Goal: Task Accomplishment & Management: Manage account settings

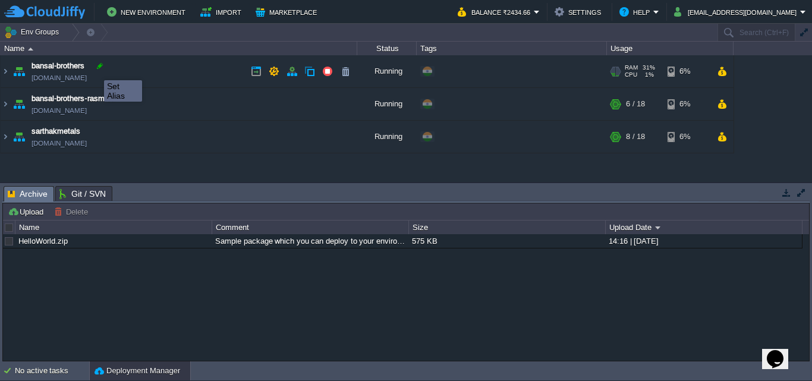
click at [95, 70] on div at bounding box center [100, 66] width 11 height 11
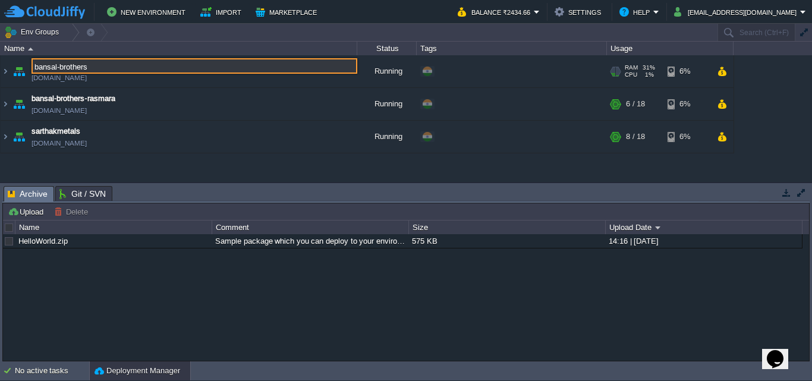
click at [153, 80] on td "bansal-brothers [DOMAIN_NAME]" at bounding box center [179, 71] width 357 height 33
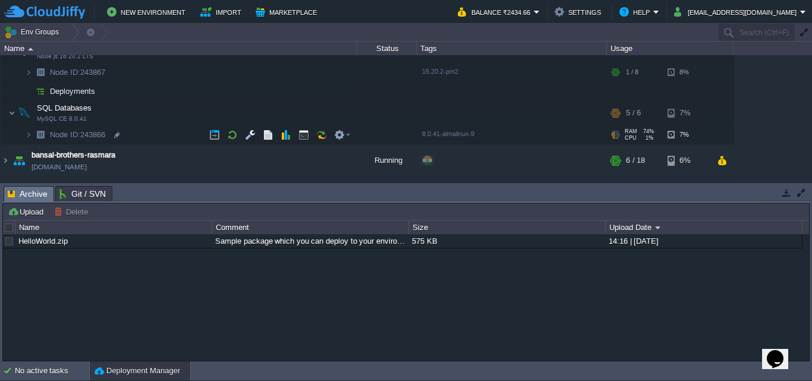
scroll to position [93, 0]
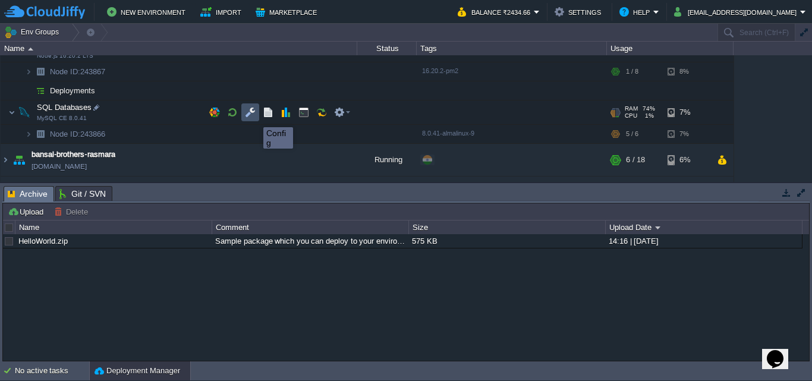
click at [254, 117] on button "button" at bounding box center [250, 112] width 11 height 11
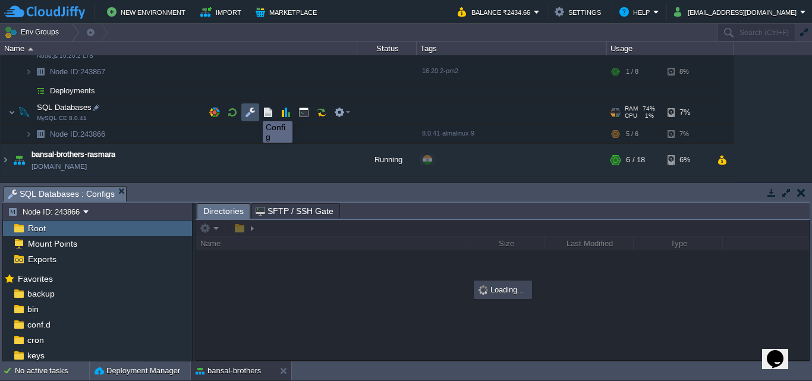
click at [254, 111] on button "button" at bounding box center [250, 112] width 11 height 11
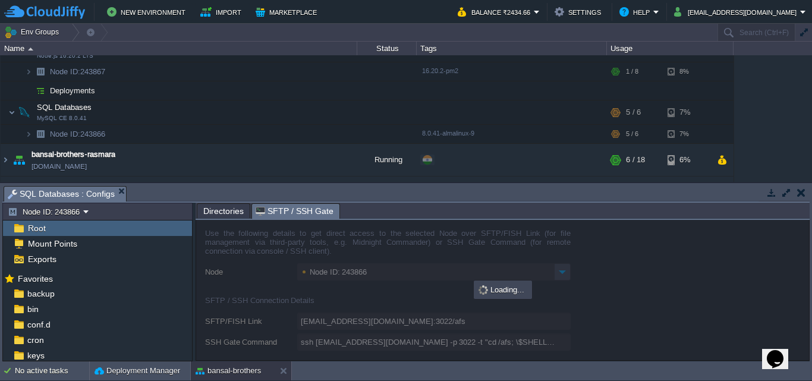
click at [268, 218] on span "SFTP / SSH Gate" at bounding box center [295, 211] width 78 height 15
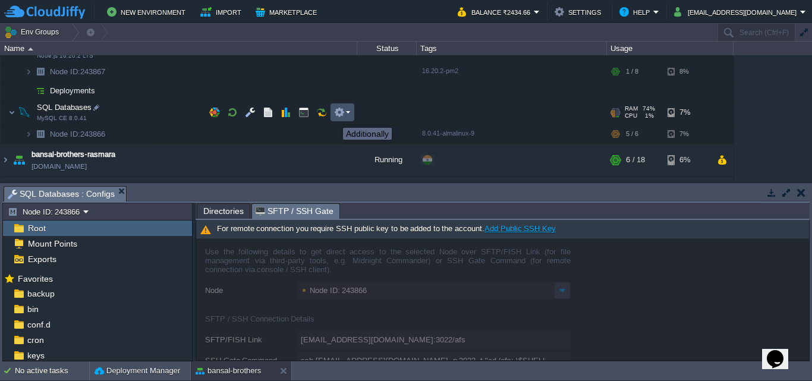
click at [338, 118] on button "button" at bounding box center [339, 112] width 11 height 11
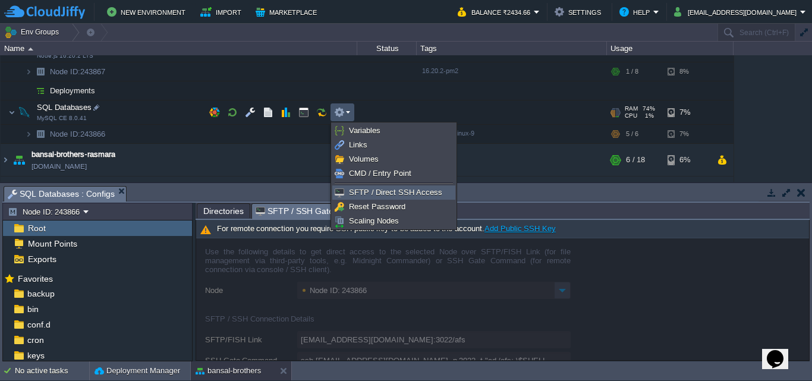
click at [340, 191] on img at bounding box center [340, 193] width 10 height 10
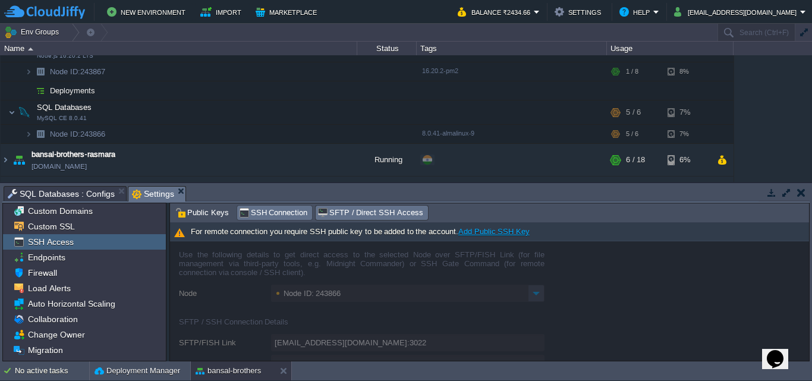
click at [278, 216] on span "SSH Connection" at bounding box center [273, 212] width 69 height 13
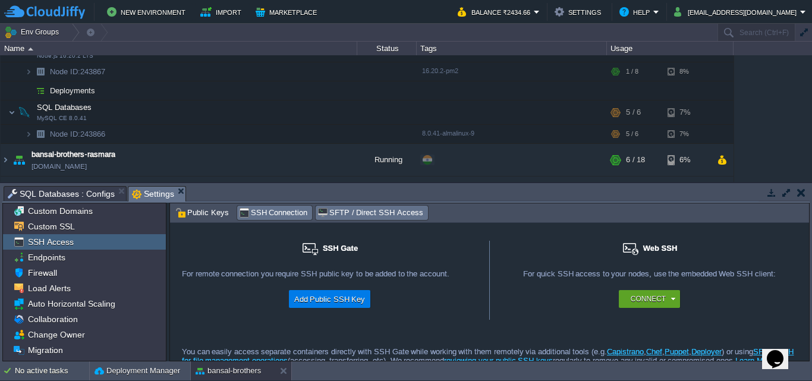
click at [345, 220] on div "SFTP / Direct SSH Access" at bounding box center [372, 213] width 112 height 14
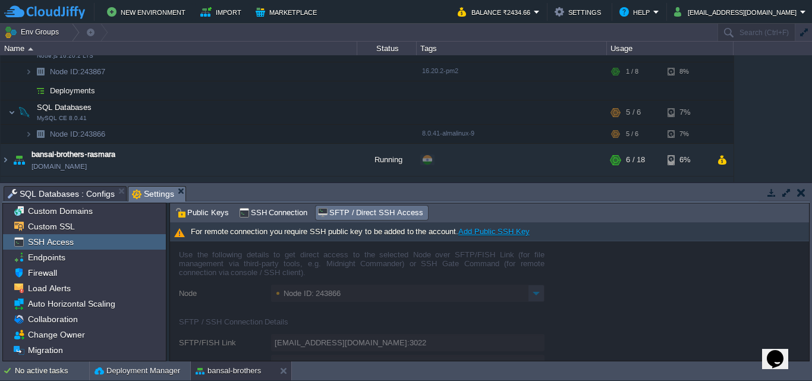
click at [59, 248] on div "SSH Access" at bounding box center [84, 241] width 163 height 15
click at [48, 253] on span "Endpoints" at bounding box center [47, 257] width 42 height 11
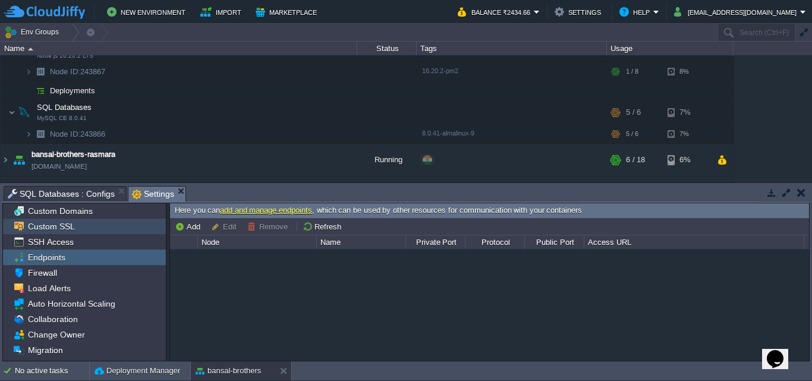
click at [48, 226] on span "Custom SSL" at bounding box center [51, 226] width 51 height 11
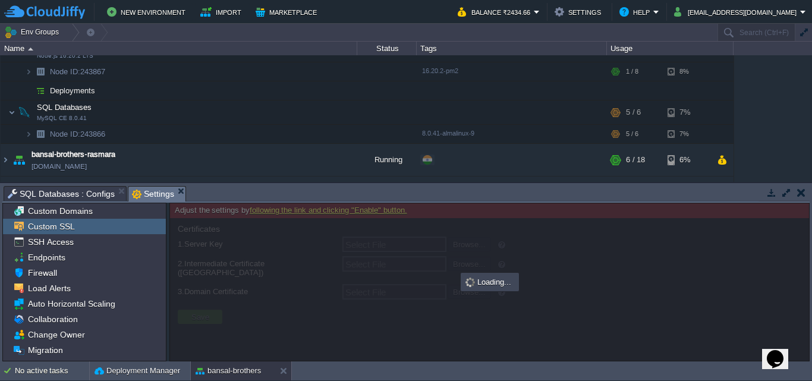
type input "Select File"
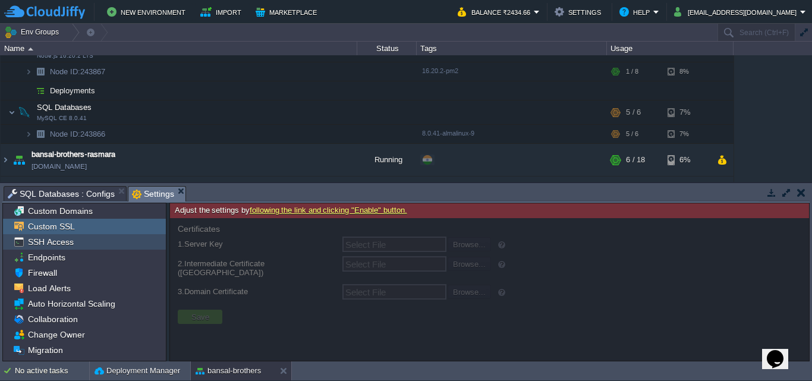
click at [45, 240] on span "SSH Access" at bounding box center [51, 242] width 50 height 11
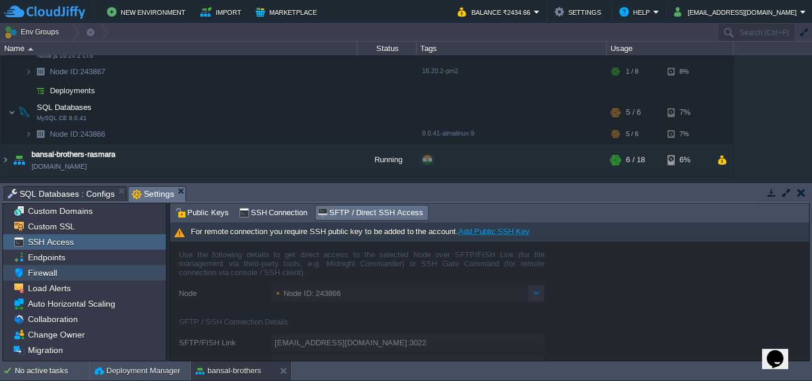
click at [36, 273] on span "Firewall" at bounding box center [42, 273] width 33 height 11
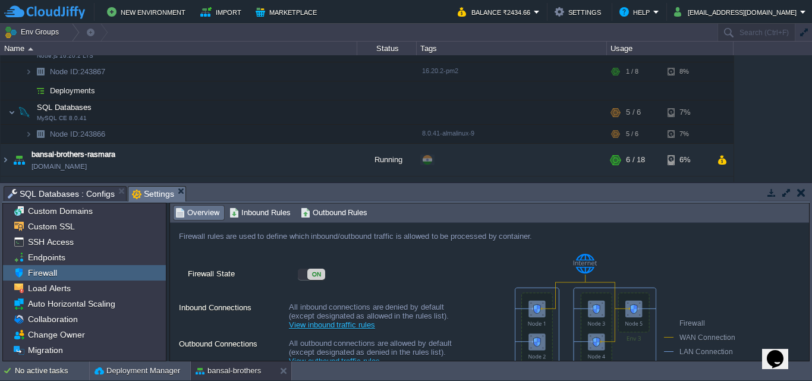
scroll to position [70, 0]
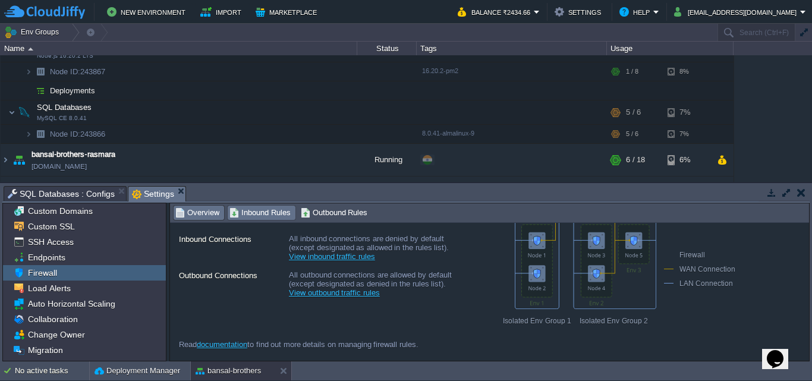
click at [242, 213] on span "Inbound Rules" at bounding box center [259, 212] width 61 height 13
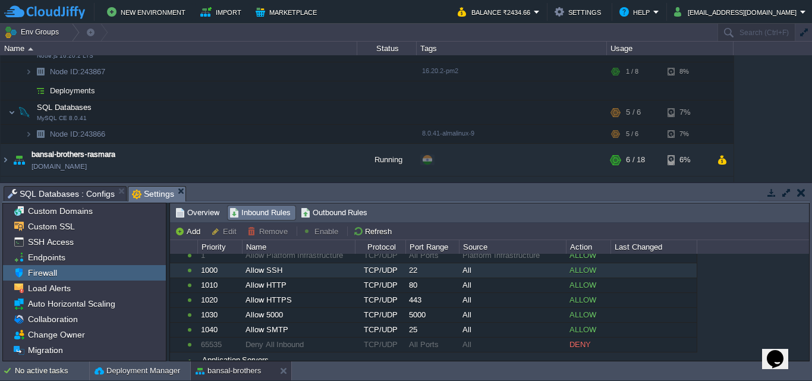
scroll to position [33, 0]
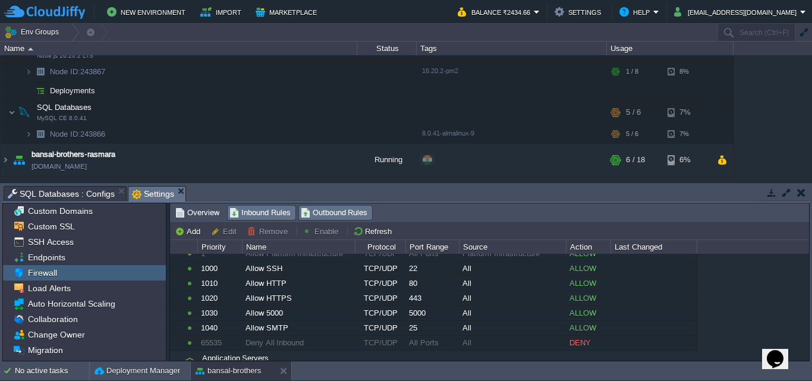
click at [319, 216] on span "Outbound Rules" at bounding box center [334, 212] width 67 height 13
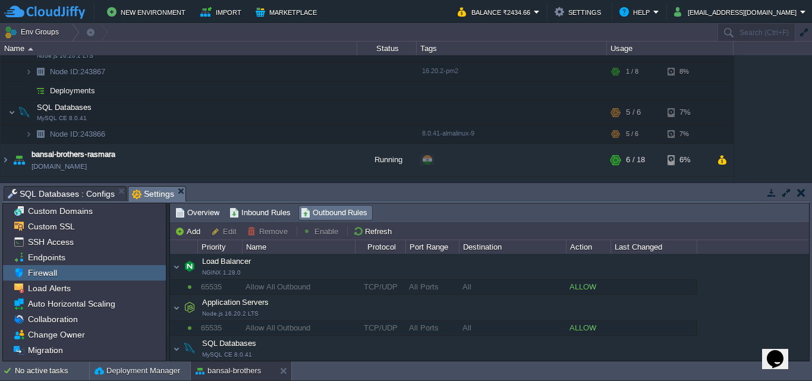
scroll to position [17, 0]
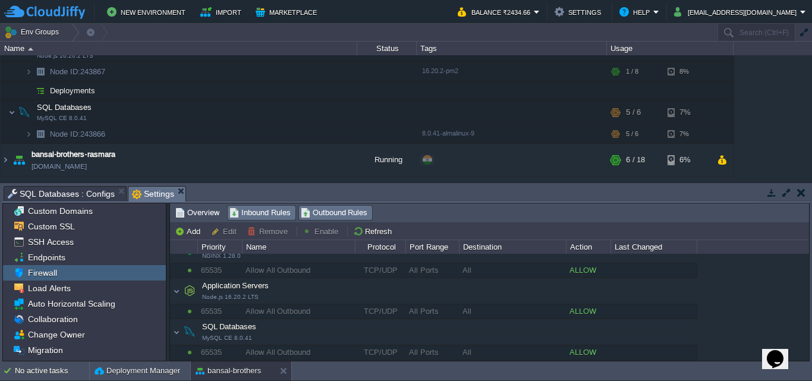
click at [256, 211] on span "Inbound Rules" at bounding box center [259, 212] width 61 height 13
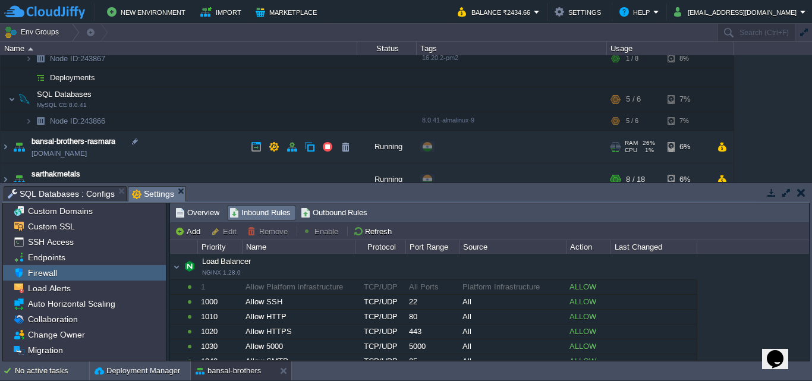
scroll to position [121, 0]
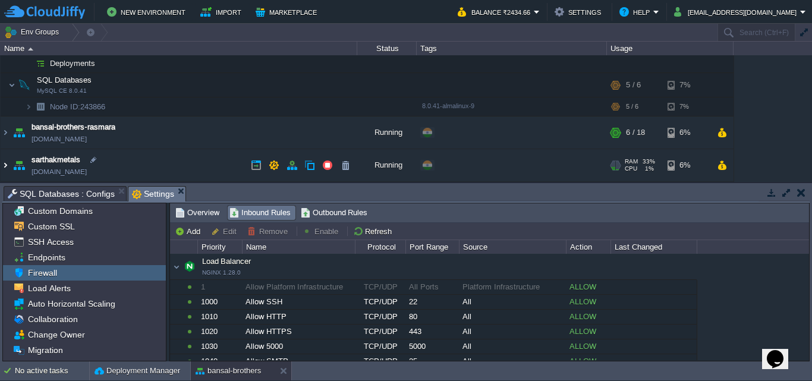
click at [7, 164] on img at bounding box center [6, 165] width 10 height 32
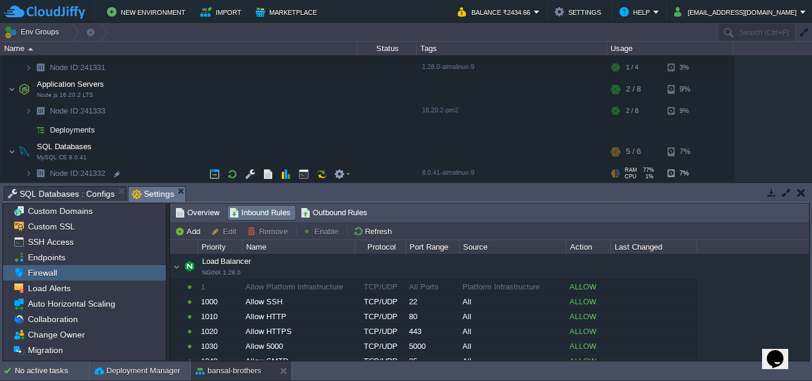
scroll to position [268, 0]
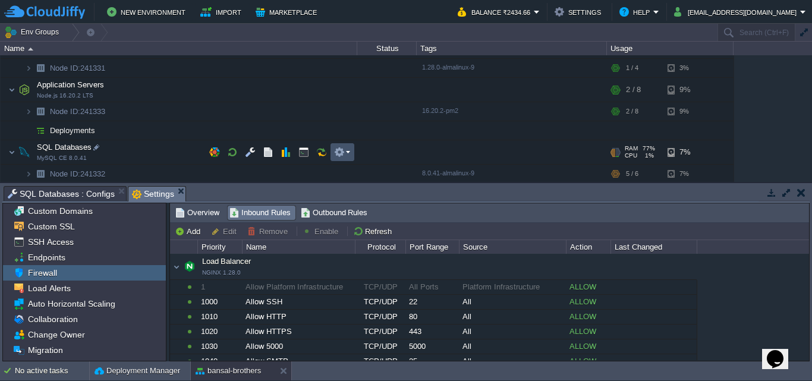
click at [335, 153] on button "button" at bounding box center [339, 152] width 11 height 11
click at [350, 155] on td at bounding box center [343, 152] width 24 height 18
click at [345, 152] on em at bounding box center [342, 152] width 16 height 11
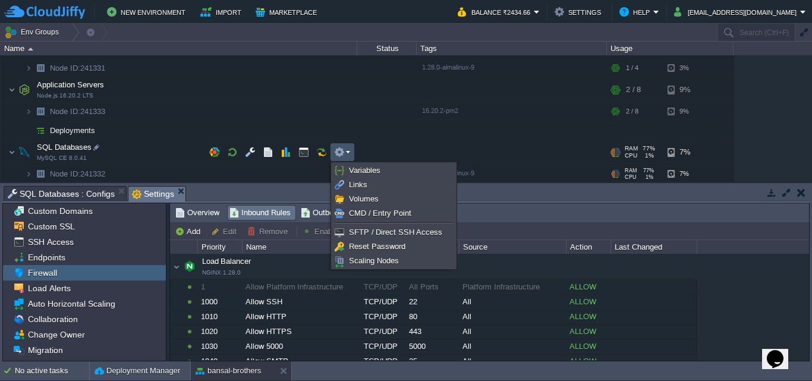
click at [106, 172] on span "Node ID: 241332" at bounding box center [78, 174] width 58 height 10
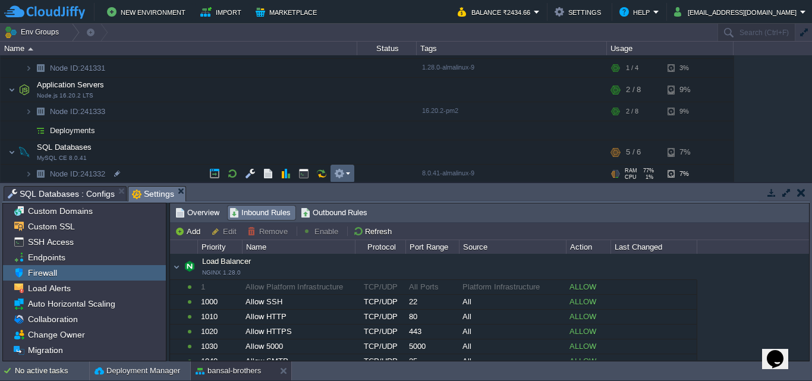
click at [350, 177] on em at bounding box center [342, 173] width 16 height 11
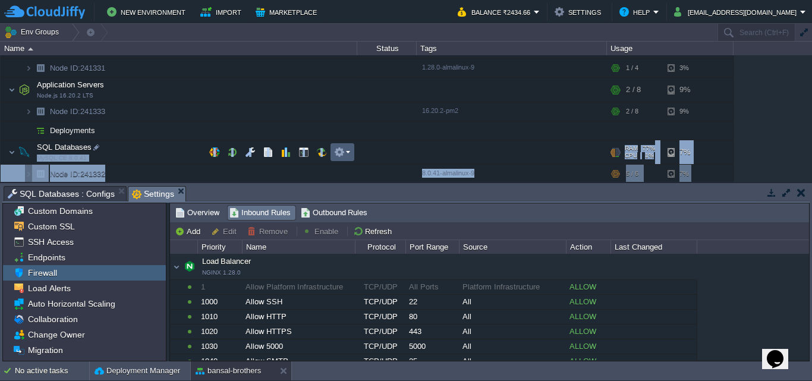
drag, startPoint x: 347, startPoint y: 141, endPoint x: 334, endPoint y: 149, distance: 14.4
click at [334, 149] on div "bansal-brothers [DOMAIN_NAME] Running + Add to Env Group RAM 31% CPU 1% 7 / 18 …" at bounding box center [406, 118] width 812 height 127
click at [334, 149] on button "button" at bounding box center [339, 152] width 11 height 11
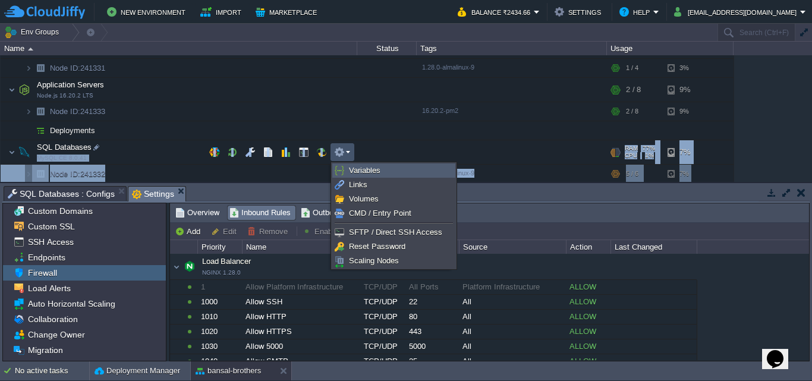
click at [353, 175] on span "Variables" at bounding box center [365, 170] width 32 height 9
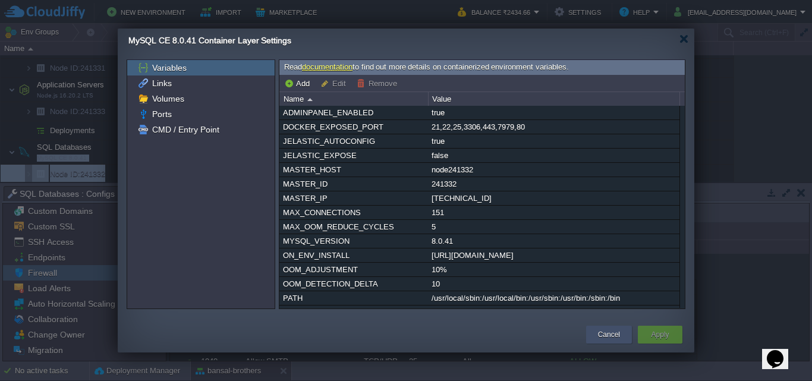
click at [600, 338] on button "Cancel" at bounding box center [609, 335] width 22 height 12
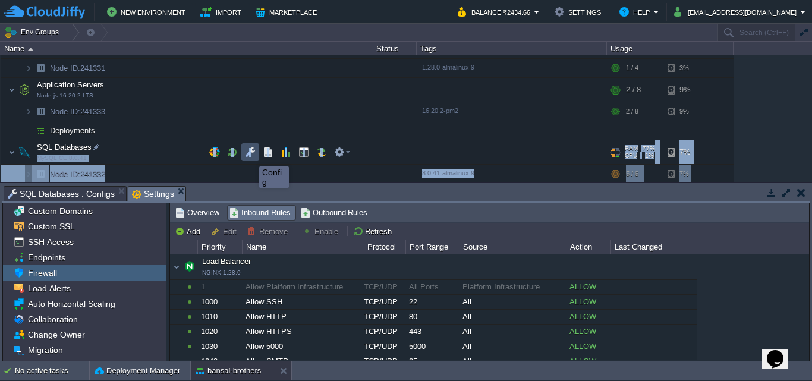
click at [250, 156] on button "button" at bounding box center [250, 152] width 11 height 11
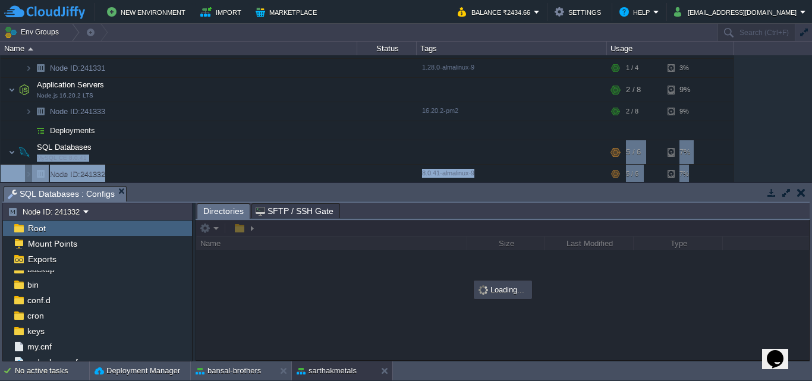
scroll to position [27, 0]
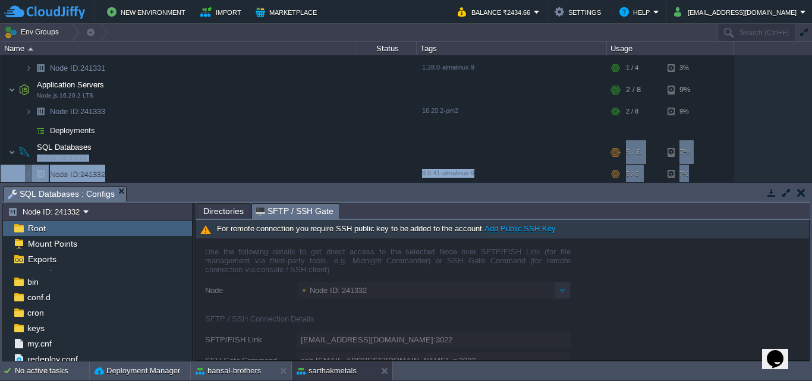
click at [265, 212] on span "SFTP / SSH Gate" at bounding box center [295, 211] width 78 height 15
type input "[EMAIL_ADDRESS][DOMAIN_NAME]:3022/afs"
type input "ssh [EMAIL_ADDRESS][DOMAIN_NAME] -p 3022 -t "cd /afs; \$SHELL --login""
type input "/afs"
click at [45, 244] on span "Mount Points" at bounding box center [53, 243] width 54 height 11
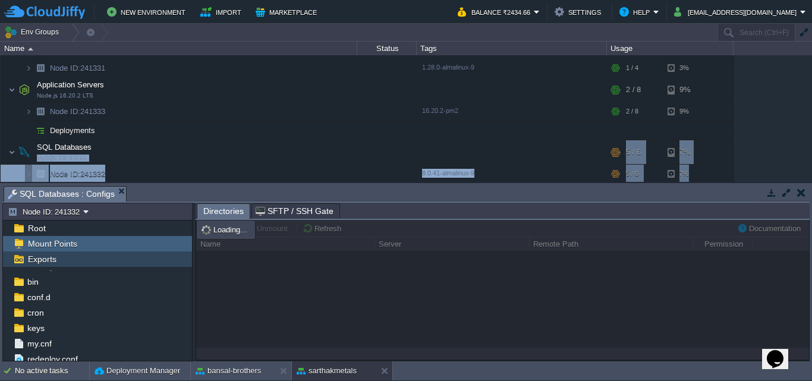
click at [34, 257] on span "Exports" at bounding box center [42, 259] width 33 height 11
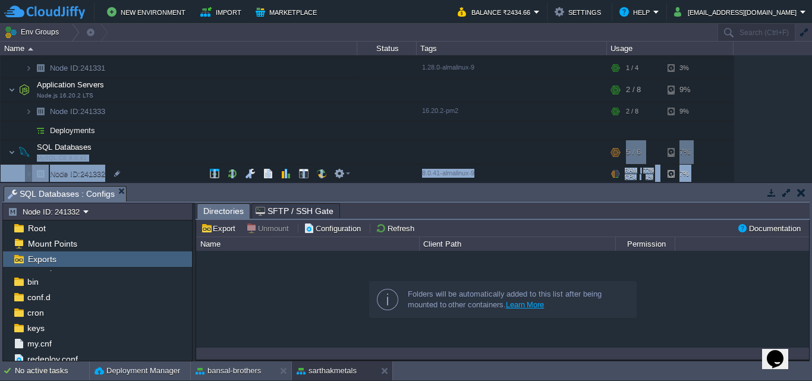
scroll to position [270, 0]
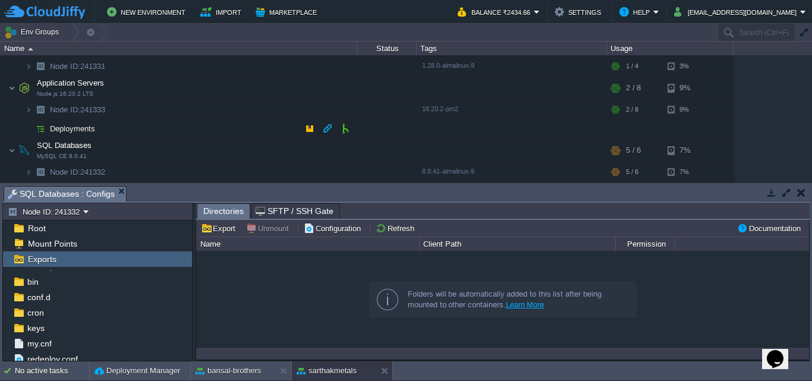
click at [206, 120] on td "Deployments" at bounding box center [179, 128] width 357 height 19
click at [343, 159] on td at bounding box center [343, 150] width 24 height 18
click at [108, 166] on td "Node ID: 241332" at bounding box center [179, 172] width 357 height 19
click at [347, 179] on td at bounding box center [343, 172] width 24 height 18
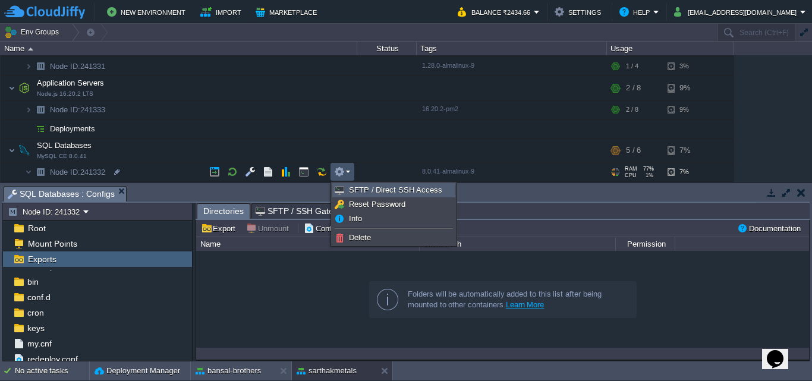
click at [348, 191] on link "SFTP / Direct SSH Access" at bounding box center [394, 190] width 122 height 13
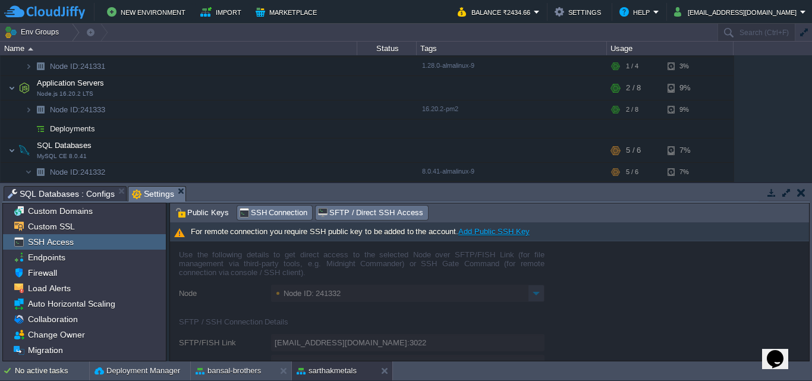
click at [271, 214] on span "SSH Connection" at bounding box center [273, 212] width 69 height 13
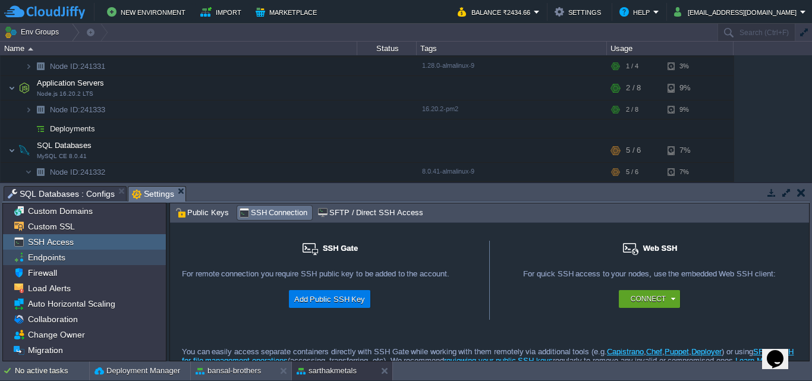
click at [55, 259] on span "Endpoints" at bounding box center [47, 257] width 42 height 11
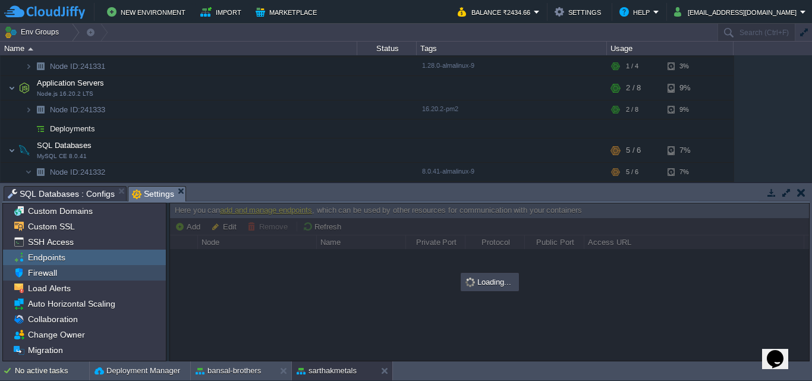
click at [14, 274] on img at bounding box center [18, 272] width 13 height 15
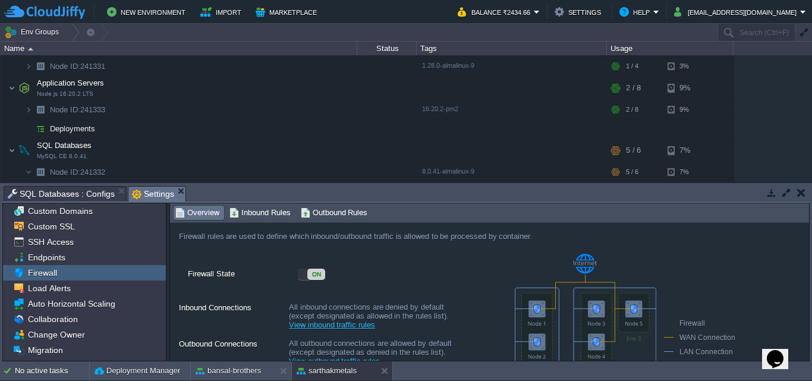
click at [263, 208] on span "Inbound Rules" at bounding box center [259, 212] width 61 height 13
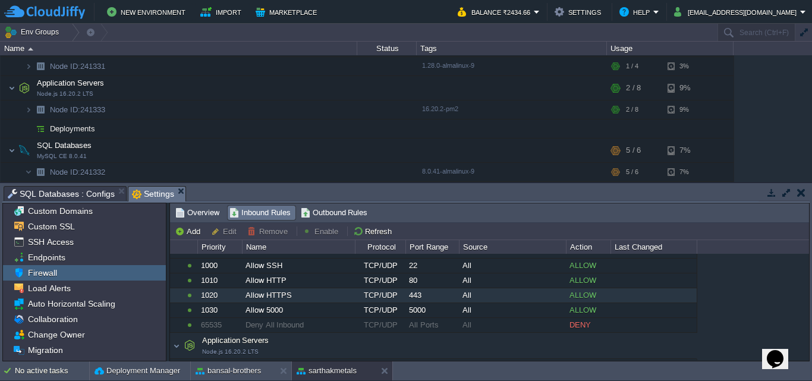
scroll to position [31, 0]
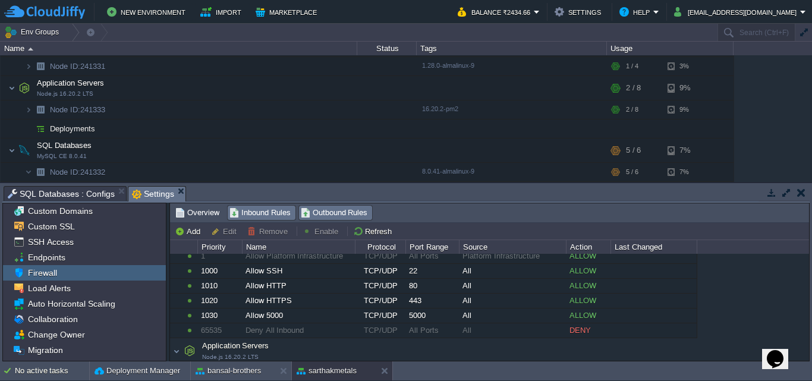
click at [320, 215] on span "Outbound Rules" at bounding box center [334, 212] width 67 height 13
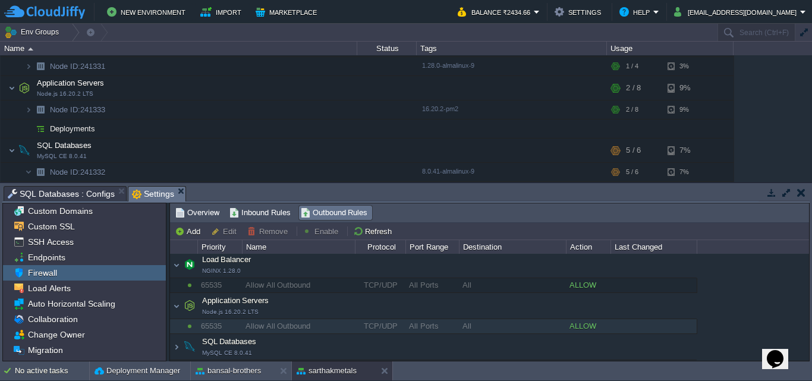
scroll to position [2, 0]
click at [176, 335] on div "Load Balancer NGINX 1.28.0 Load Balancer NGINX 1.28.0 65535 Allow All Outbound …" at bounding box center [433, 306] width 527 height 108
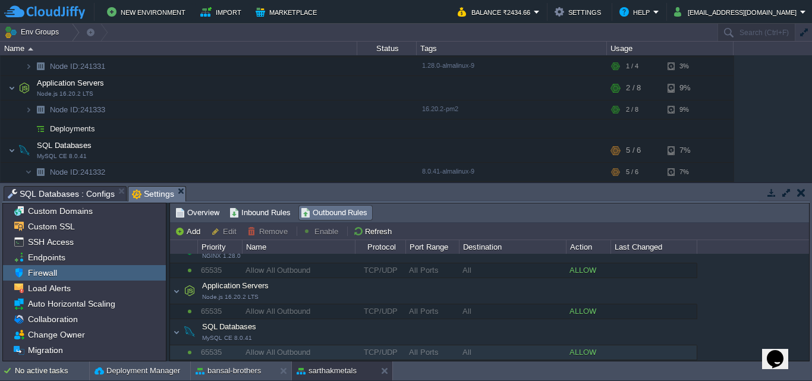
click at [174, 351] on div "SQL Databases MySQL CE 8.0.41 SQL Databases MySQL CE 8.0.41 65535 Allow All Out…" at bounding box center [433, 339] width 527 height 41
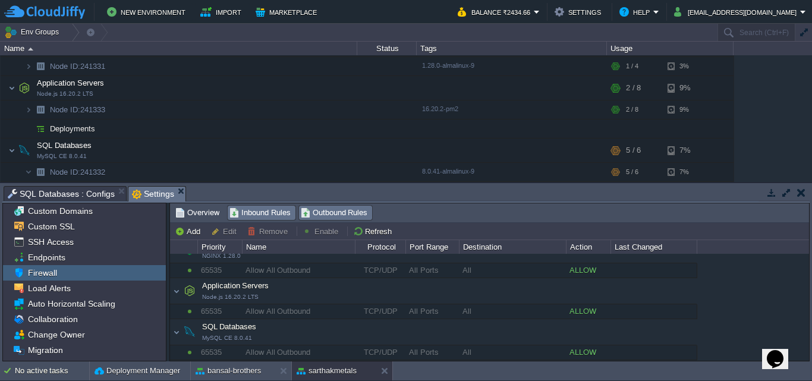
click at [260, 218] on span "Inbound Rules" at bounding box center [259, 212] width 61 height 13
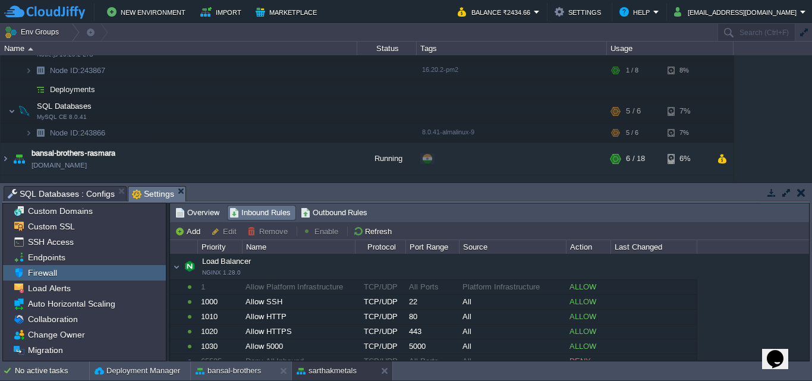
scroll to position [0, 0]
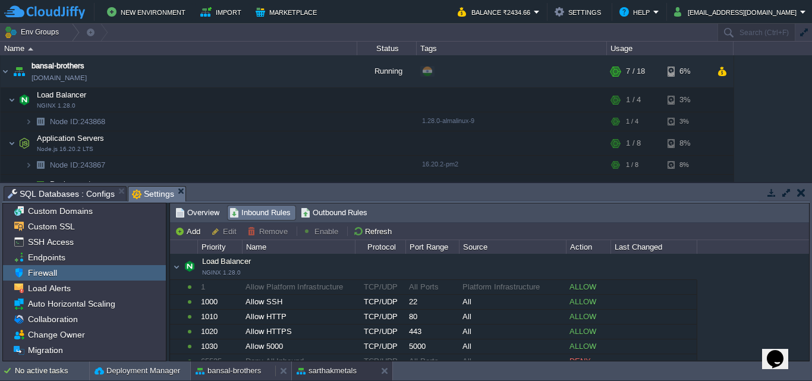
click at [214, 365] on button "bansal-brothers" at bounding box center [228, 371] width 65 height 12
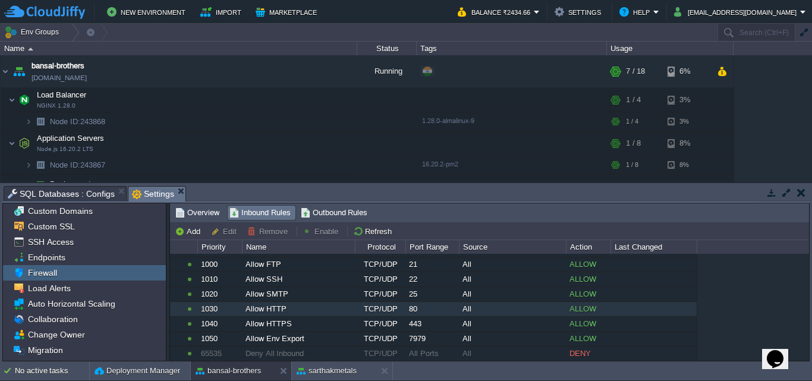
scroll to position [130, 0]
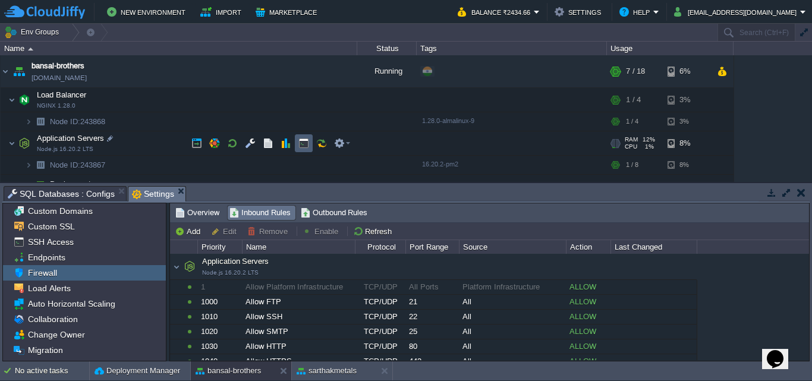
click at [305, 136] on td at bounding box center [304, 143] width 18 height 18
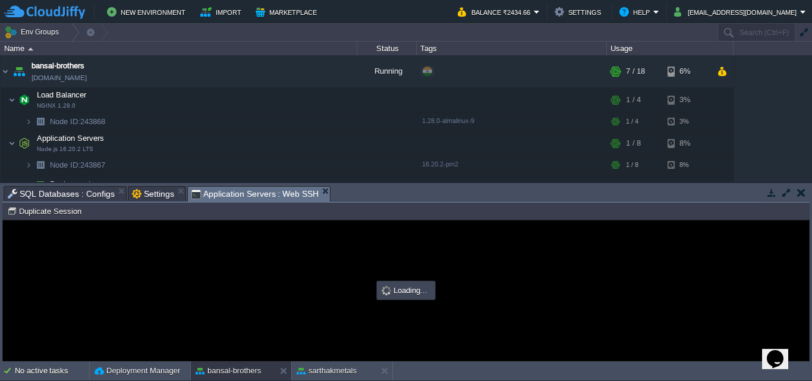
scroll to position [0, 0]
type input "#000000"
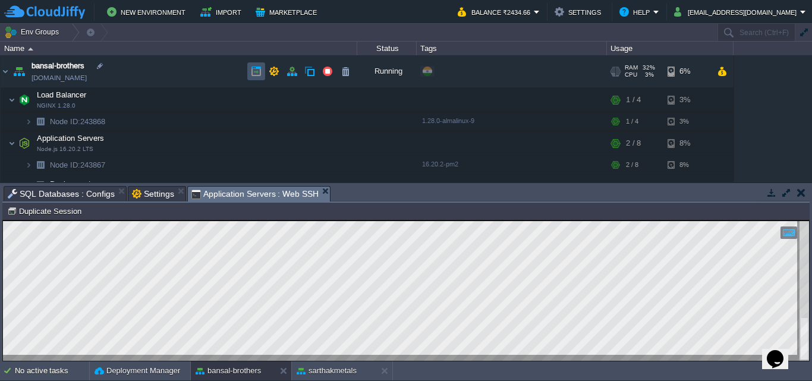
click at [257, 71] on button "button" at bounding box center [256, 71] width 11 height 11
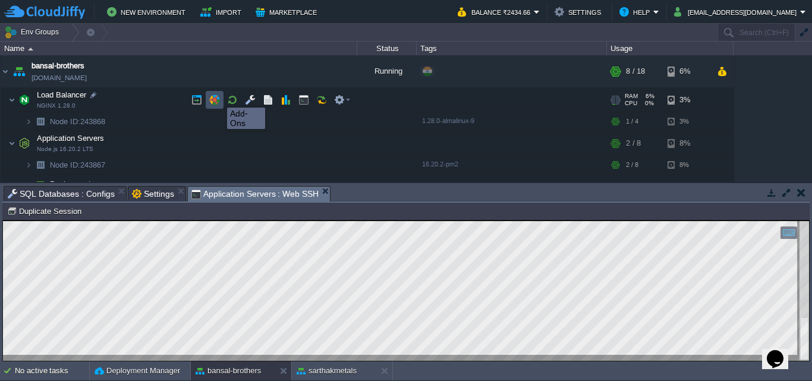
click at [218, 97] on button "button" at bounding box center [214, 100] width 11 height 11
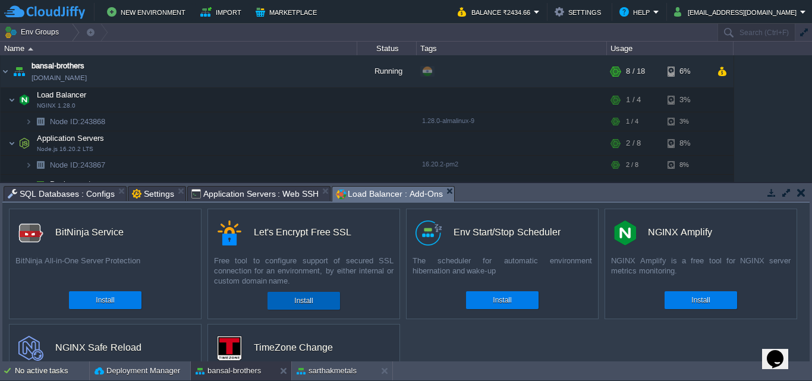
click at [290, 299] on div "Install" at bounding box center [303, 301] width 55 height 18
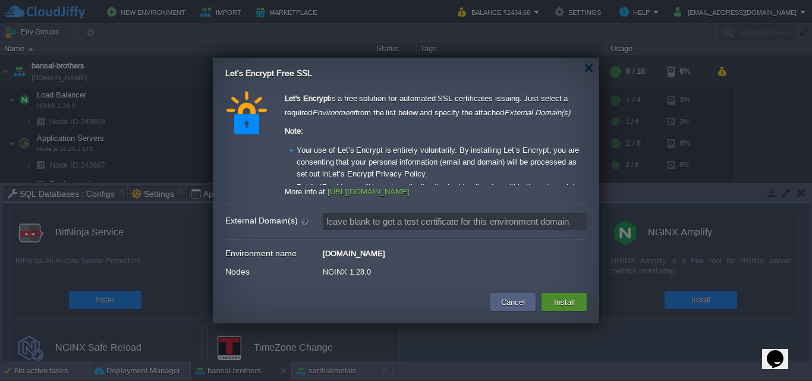
click at [560, 301] on button "Install" at bounding box center [564, 302] width 28 height 14
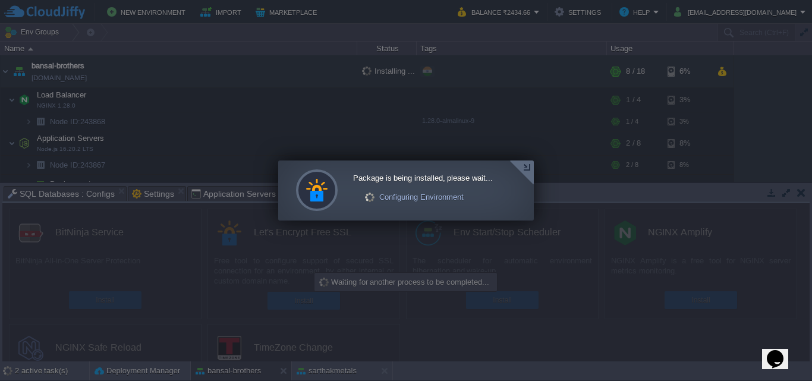
drag, startPoint x: 808, startPoint y: 86, endPoint x: 810, endPoint y: 71, distance: 14.3
click at [810, 71] on div at bounding box center [406, 190] width 812 height 381
drag, startPoint x: 811, startPoint y: 78, endPoint x: 811, endPoint y: 97, distance: 18.4
click at [811, 97] on div at bounding box center [406, 190] width 812 height 381
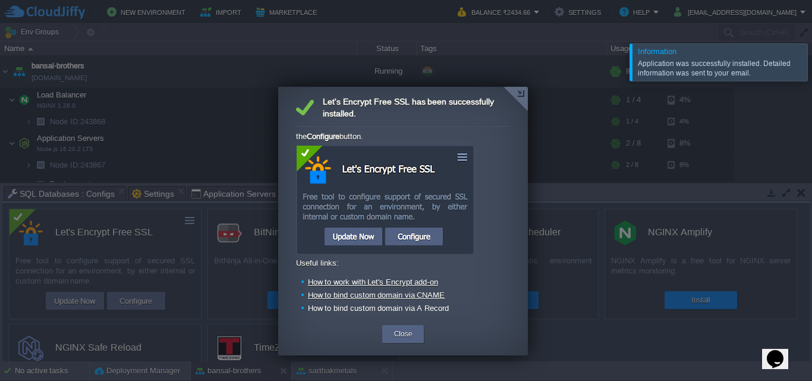
scroll to position [84, 0]
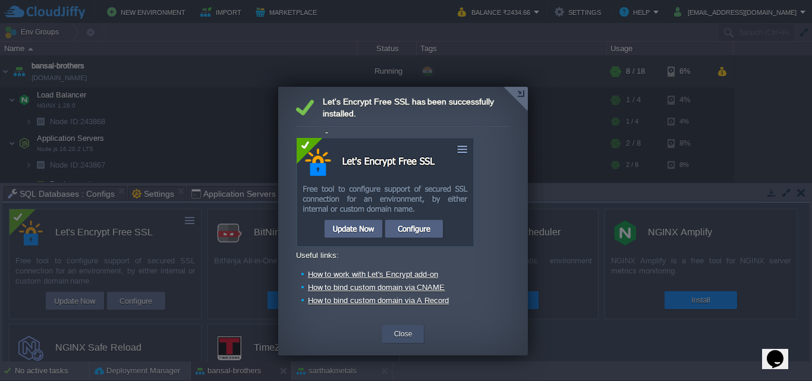
click at [404, 336] on button "Close" at bounding box center [403, 334] width 18 height 12
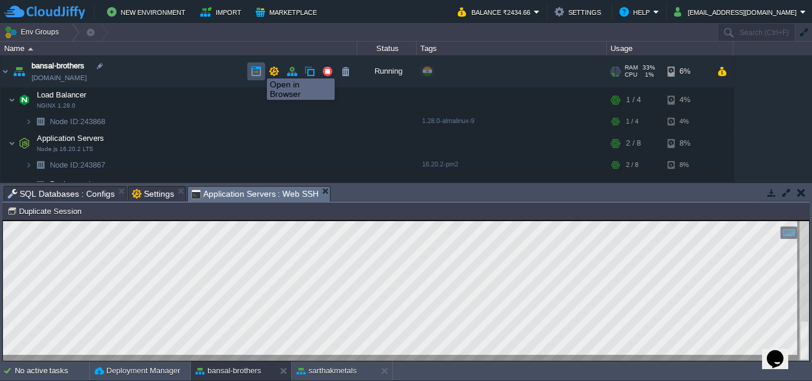
click at [258, 68] on button "button" at bounding box center [256, 71] width 11 height 11
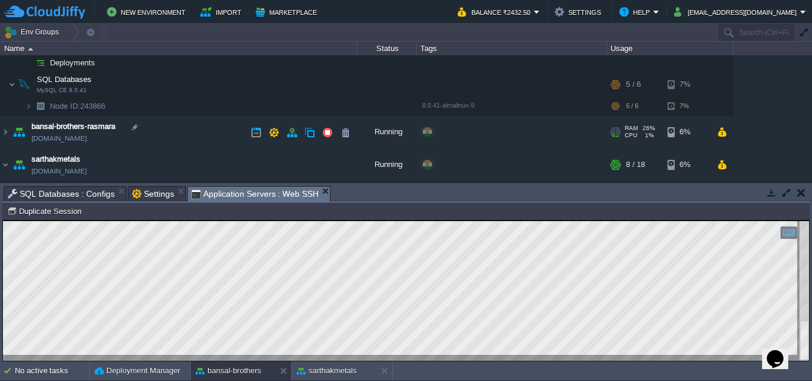
scroll to position [169, 0]
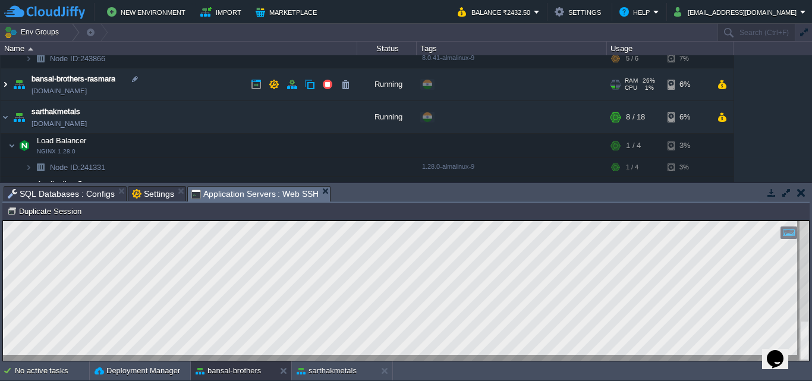
click at [3, 86] on img at bounding box center [6, 84] width 10 height 32
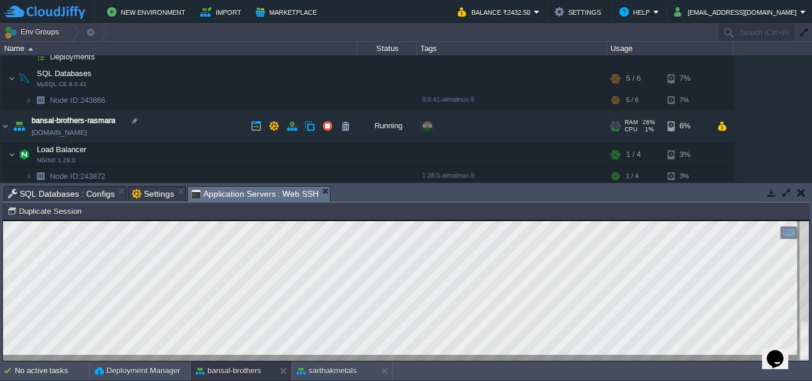
scroll to position [127, 0]
click at [291, 127] on button "button" at bounding box center [292, 126] width 11 height 11
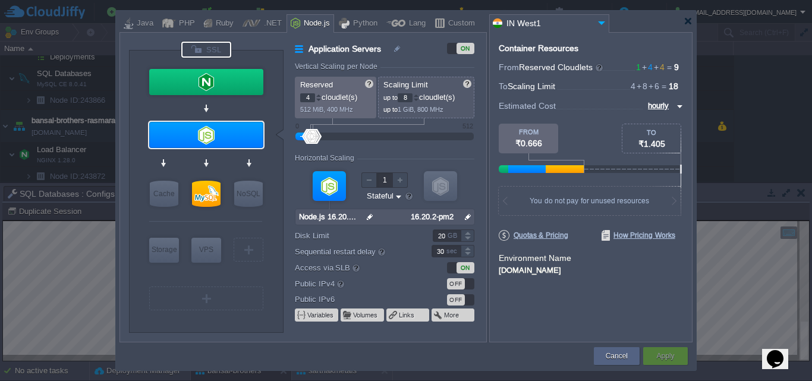
click at [204, 48] on div at bounding box center [206, 50] width 50 height 16
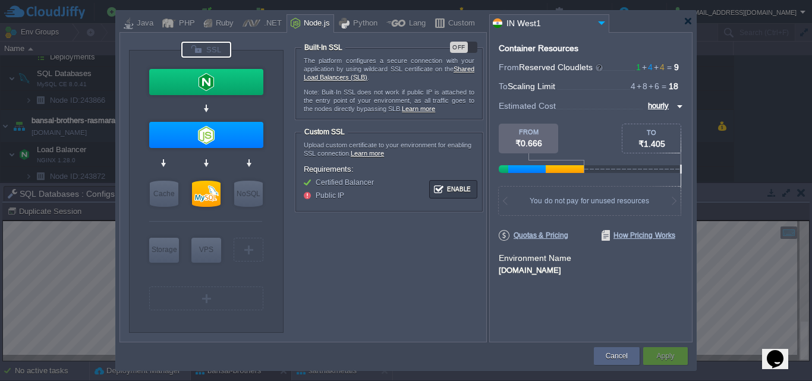
click at [194, 48] on div at bounding box center [206, 50] width 50 height 16
click at [451, 47] on div "OFF" at bounding box center [459, 47] width 18 height 11
click at [691, 21] on div at bounding box center [688, 21] width 9 height 9
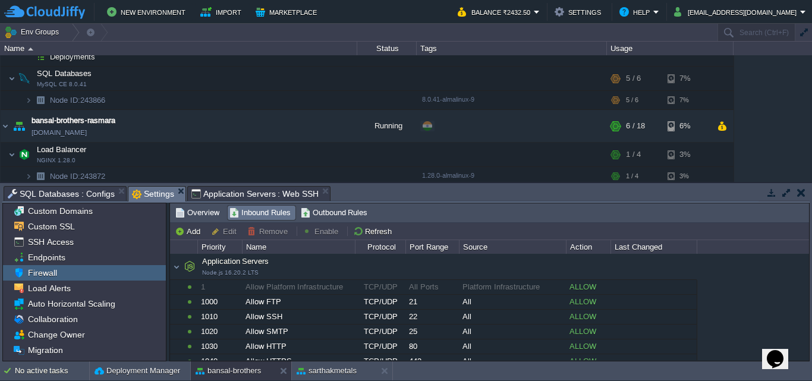
click at [137, 193] on span "Settings" at bounding box center [153, 194] width 42 height 15
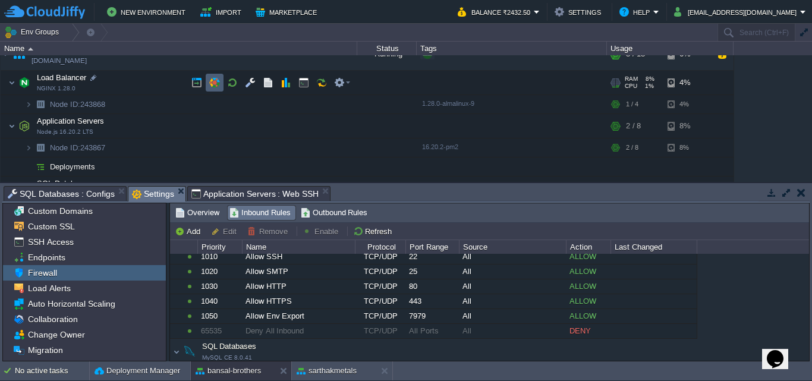
scroll to position [16, 0]
click at [213, 86] on button "button" at bounding box center [214, 83] width 11 height 11
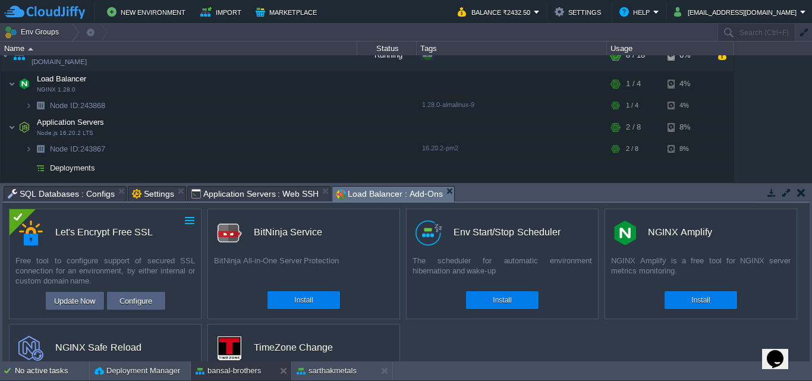
click at [190, 216] on button "button" at bounding box center [189, 220] width 11 height 11
click at [774, 7] on button "[EMAIL_ADDRESS][DOMAIN_NAME]" at bounding box center [737, 12] width 126 height 14
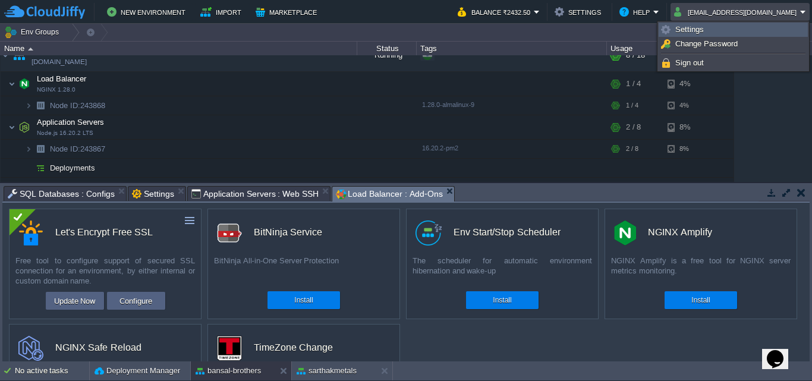
click at [742, 29] on link "Settings" at bounding box center [733, 29] width 148 height 13
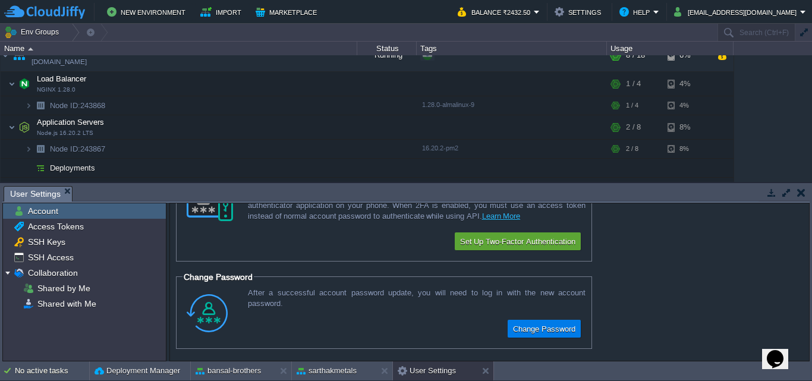
scroll to position [1, 0]
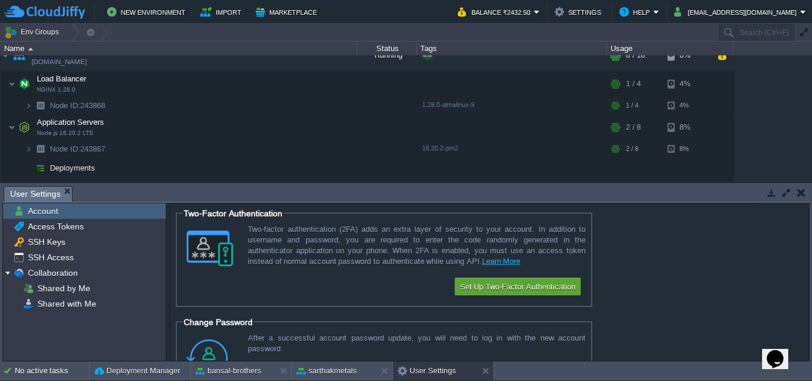
click at [780, 350] on icon "$i18n('chat', 'chat_widget')" at bounding box center [775, 359] width 17 height 18
click at [543, 159] on td at bounding box center [512, 168] width 190 height 19
click at [780, 354] on icon "Close Chat This icon closes the chat window." at bounding box center [773, 361] width 14 height 14
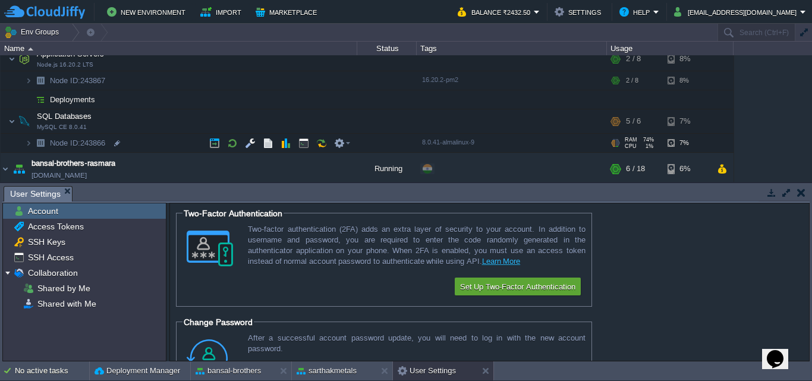
scroll to position [0, 0]
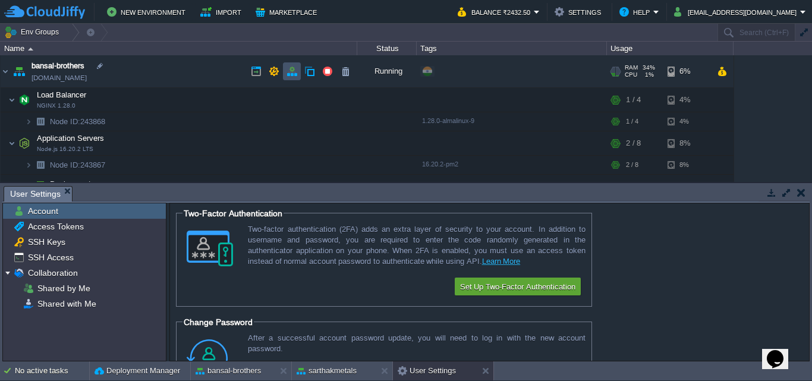
click at [295, 73] on button "button" at bounding box center [292, 71] width 11 height 11
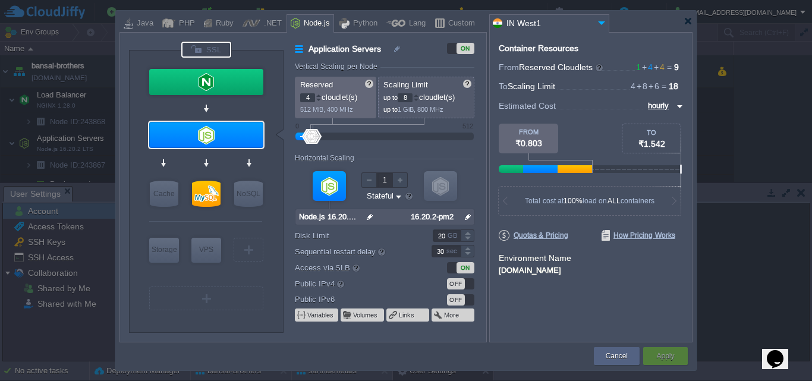
click at [193, 51] on div at bounding box center [206, 50] width 50 height 16
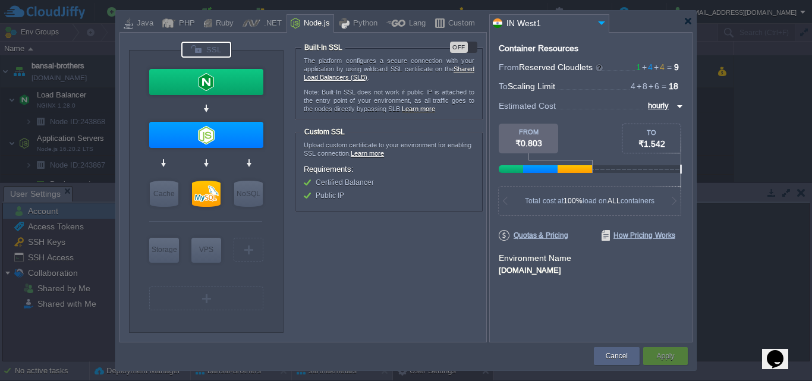
click at [456, 46] on div "OFF" at bounding box center [459, 47] width 18 height 11
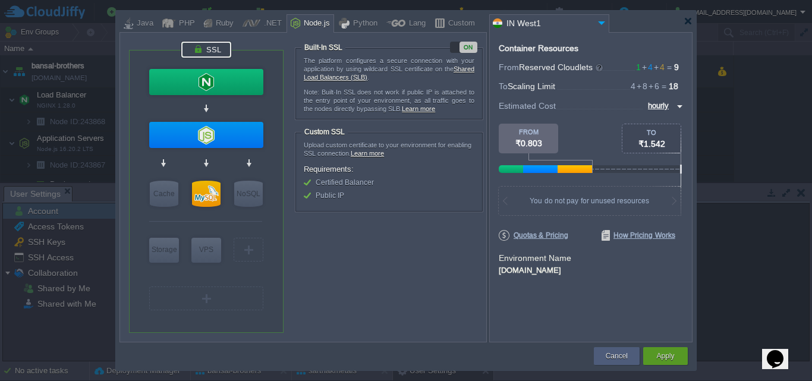
click at [566, 259] on body "New Environment Import Marketplace Bonus ₹0.00 Upgrade Account Balance ₹2432.50…" at bounding box center [406, 190] width 812 height 381
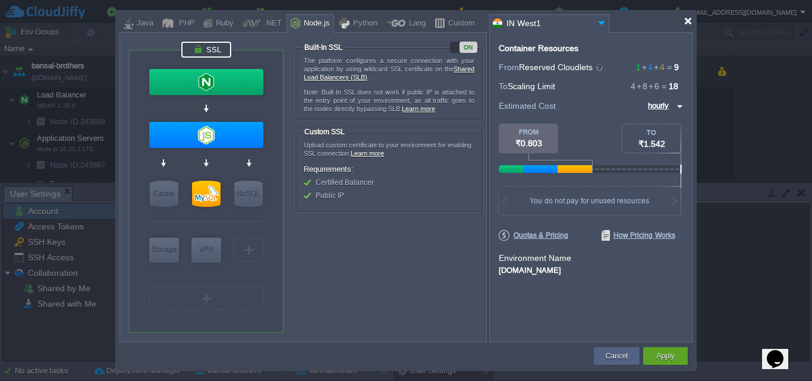
click at [685, 19] on div at bounding box center [688, 21] width 9 height 9
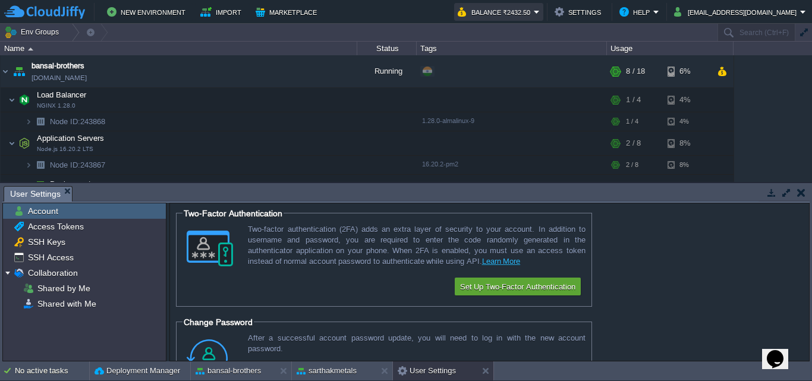
click at [502, 10] on button "Balance ₹2432.50" at bounding box center [496, 12] width 76 height 14
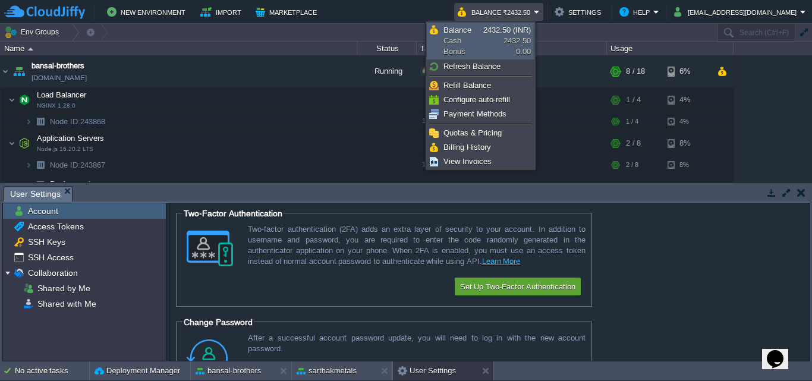
click at [514, 52] on link "Balance Cash Bonus 2432.50 (INR) 2432.50 0.00" at bounding box center [480, 41] width 106 height 36
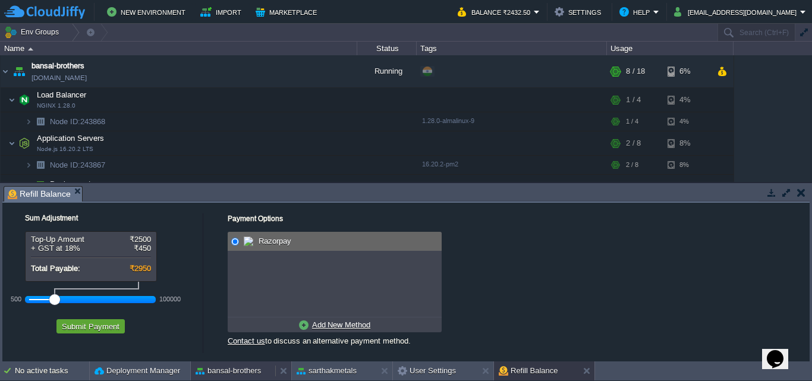
click at [232, 375] on button "bansal-brothers" at bounding box center [228, 371] width 65 height 12
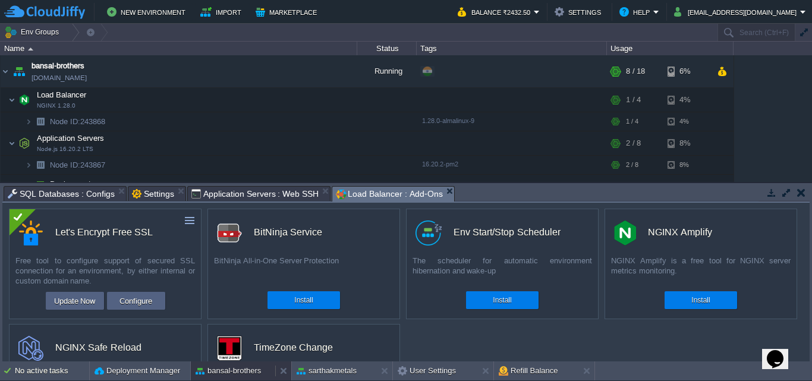
click at [228, 363] on div "bansal-brothers" at bounding box center [233, 370] width 84 height 19
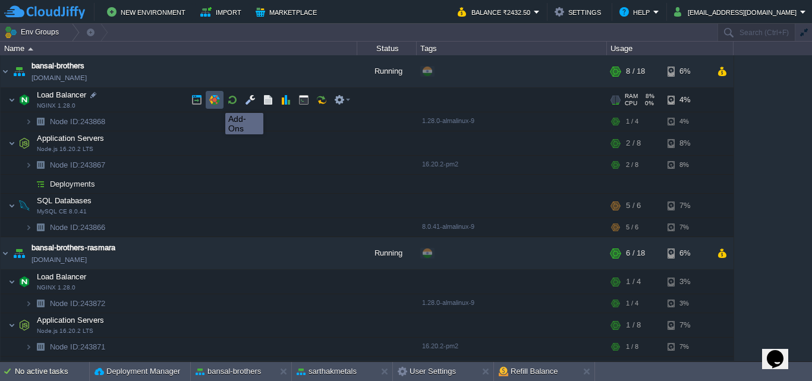
click at [216, 102] on button "button" at bounding box center [214, 100] width 11 height 11
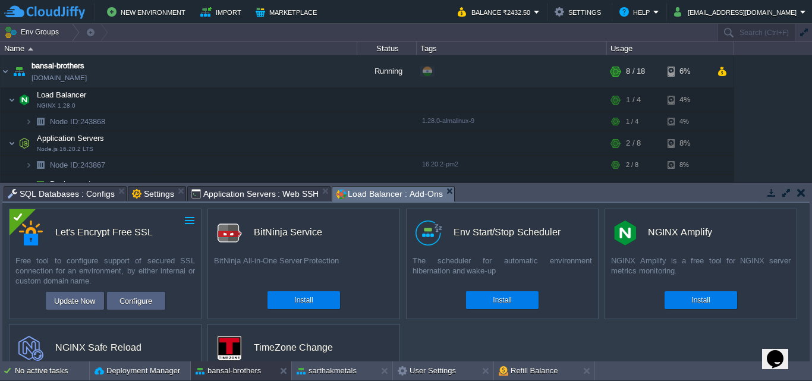
click at [190, 218] on button "button" at bounding box center [189, 220] width 11 height 11
click at [169, 232] on link "Uninstall" at bounding box center [163, 239] width 67 height 14
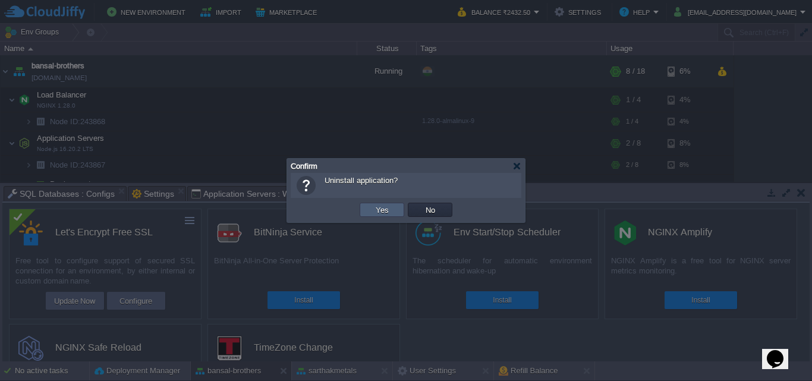
click at [391, 204] on td "Yes" at bounding box center [382, 210] width 45 height 14
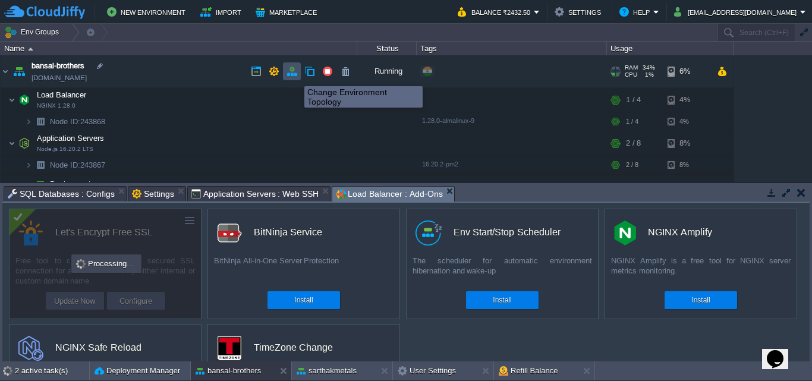
click at [295, 75] on button "button" at bounding box center [292, 71] width 11 height 11
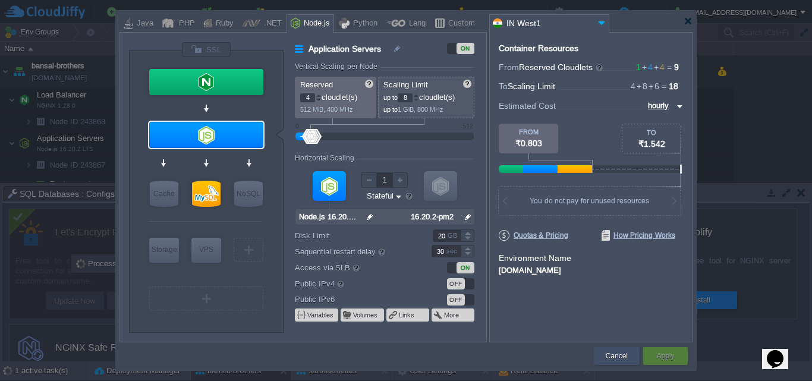
click at [630, 353] on div "Cancel" at bounding box center [617, 356] width 28 height 18
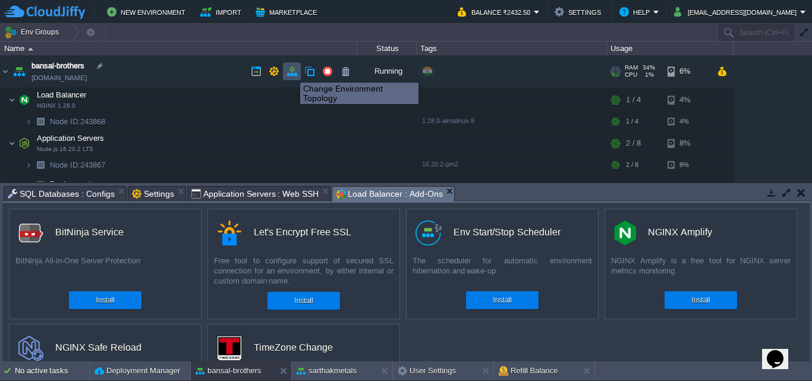
click at [291, 72] on button "button" at bounding box center [292, 71] width 11 height 11
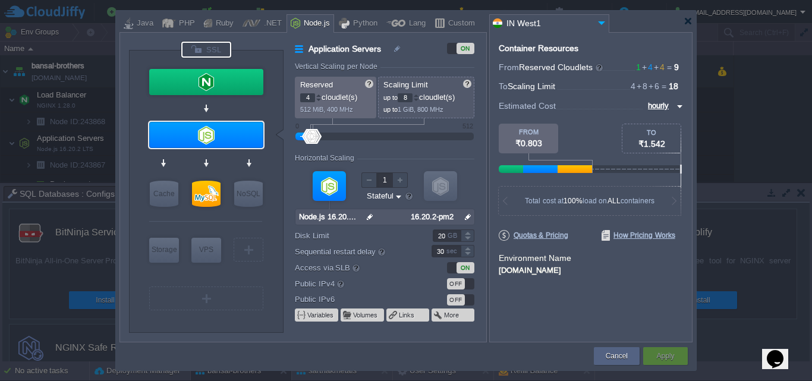
click at [200, 52] on div at bounding box center [206, 50] width 50 height 16
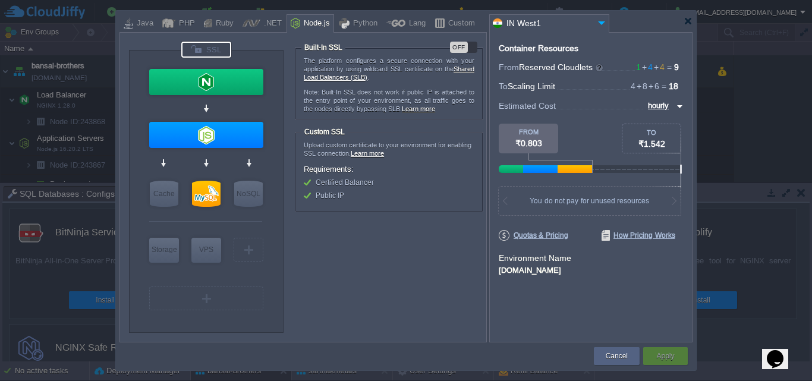
click at [457, 43] on div "OFF" at bounding box center [459, 47] width 18 height 11
click at [659, 359] on button "Apply" at bounding box center [665, 356] width 18 height 12
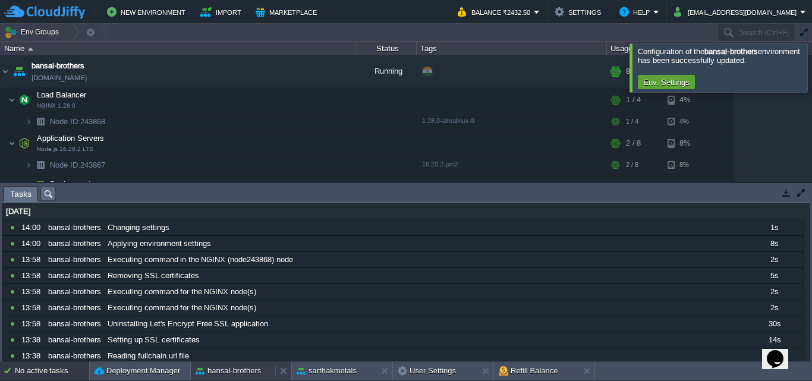
click at [246, 371] on button "bansal-brothers" at bounding box center [228, 371] width 65 height 12
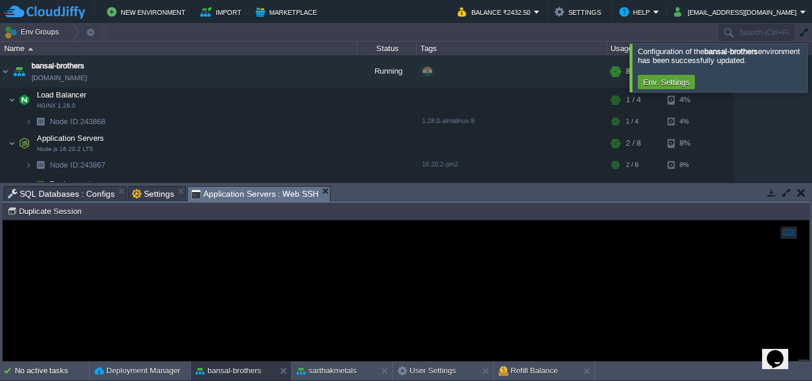
click at [254, 195] on span "Application Servers : Web SSH" at bounding box center [255, 194] width 128 height 15
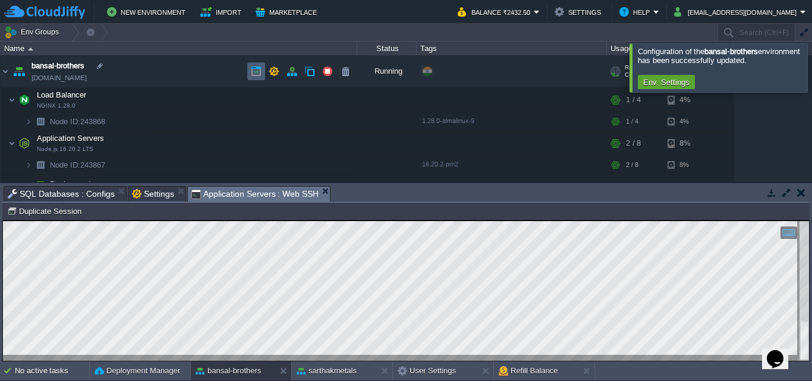
click at [256, 67] on button "button" at bounding box center [256, 71] width 11 height 11
click at [809, 221] on html "Copy: Ctrl + Shift + C Paste: Ctrl + V Settings: Ctrl + Shift + Alt 0" at bounding box center [406, 221] width 806 height 0
click at [253, 73] on button "button" at bounding box center [256, 71] width 11 height 11
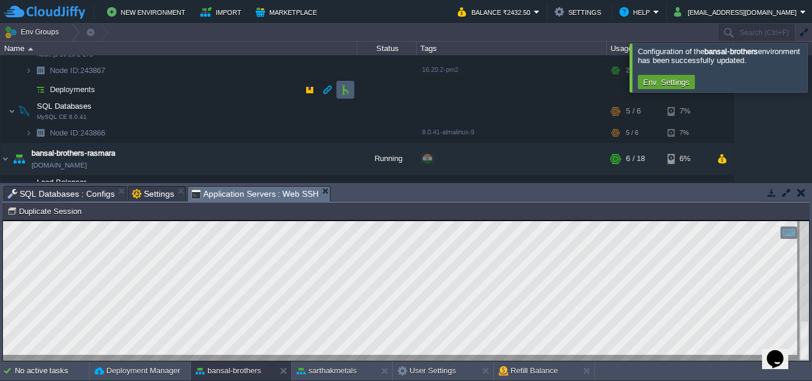
scroll to position [33, 0]
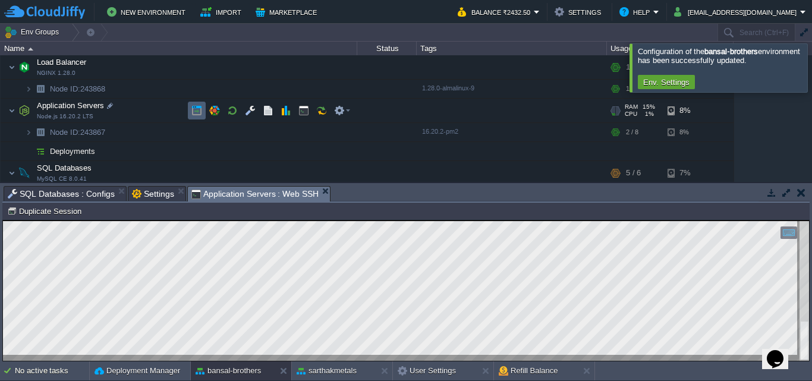
click at [194, 109] on button "button" at bounding box center [196, 110] width 11 height 11
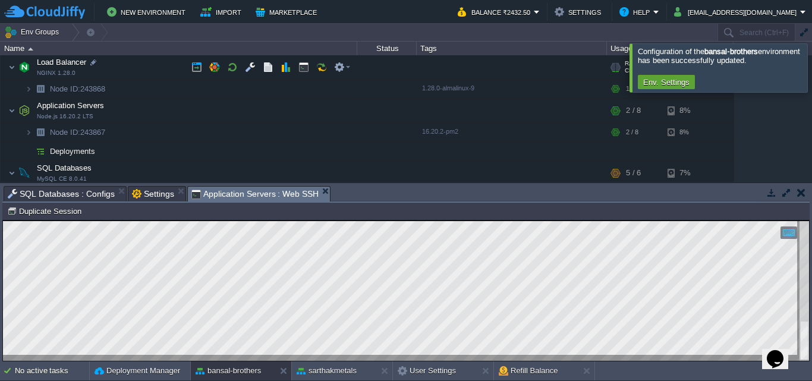
scroll to position [0, 0]
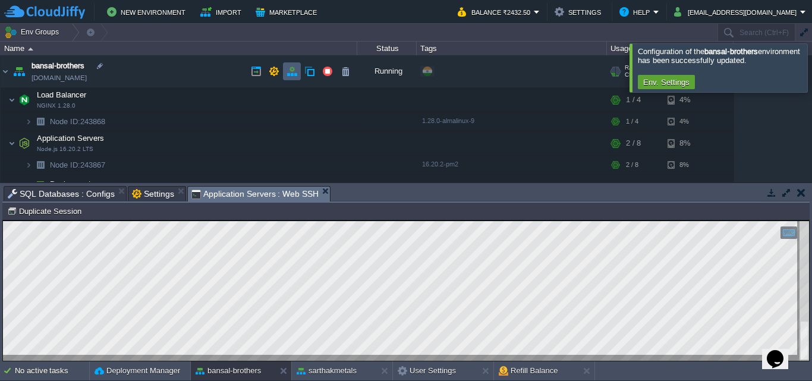
click at [287, 68] on button "button" at bounding box center [292, 71] width 11 height 11
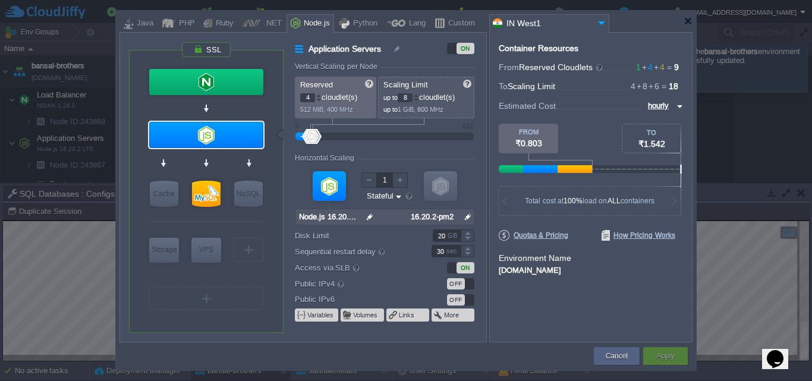
click at [682, 29] on div at bounding box center [405, 21] width 573 height 21
click at [690, 21] on div at bounding box center [688, 21] width 9 height 9
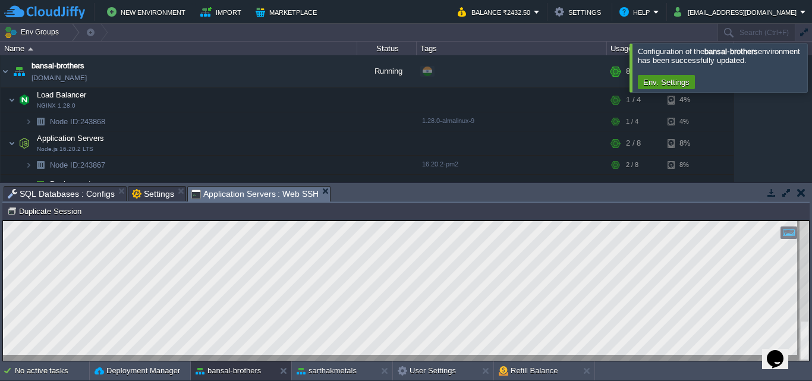
click at [671, 80] on button "Env. Settings" at bounding box center [667, 82] width 54 height 11
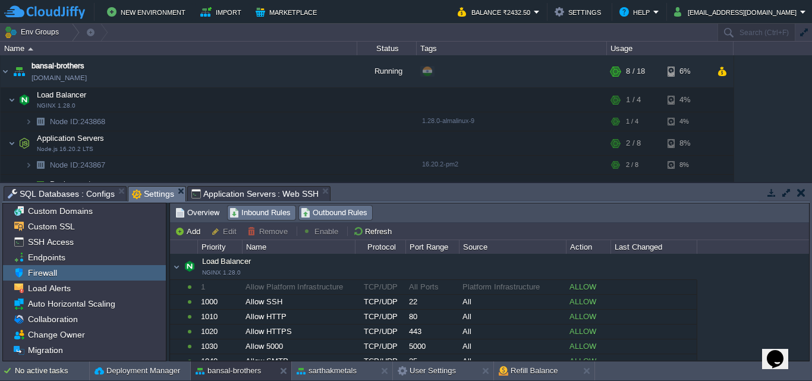
click at [314, 212] on span "Outbound Rules" at bounding box center [334, 212] width 67 height 13
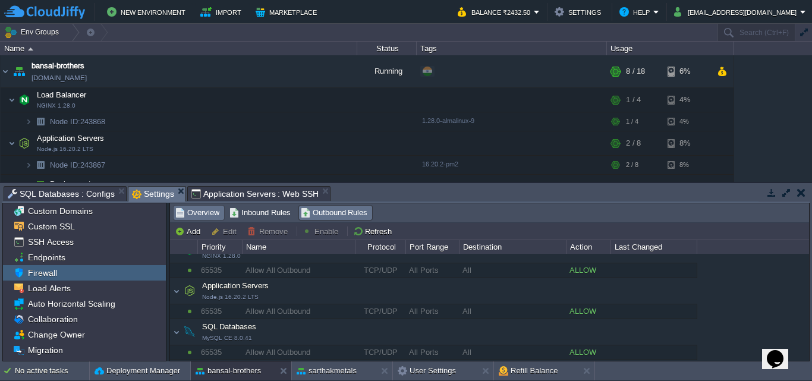
click at [207, 217] on span "Overview" at bounding box center [197, 212] width 44 height 13
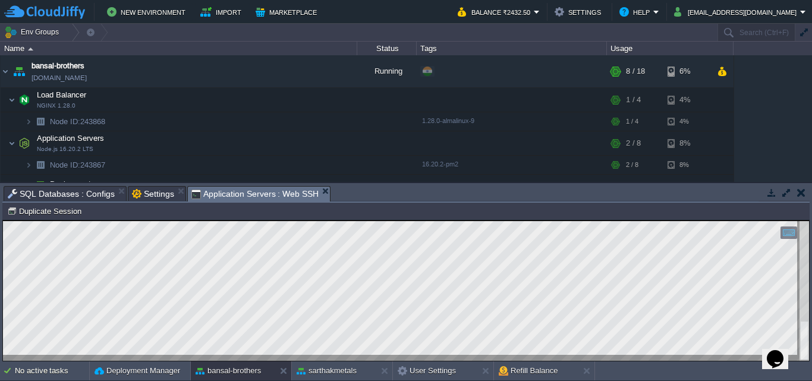
click at [218, 194] on span "Application Servers : Web SSH" at bounding box center [255, 194] width 128 height 15
click at [273, 72] on button "button" at bounding box center [274, 71] width 11 height 11
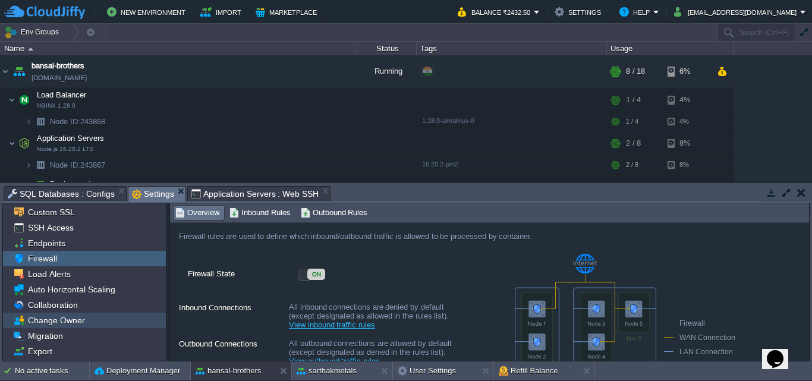
scroll to position [29, 0]
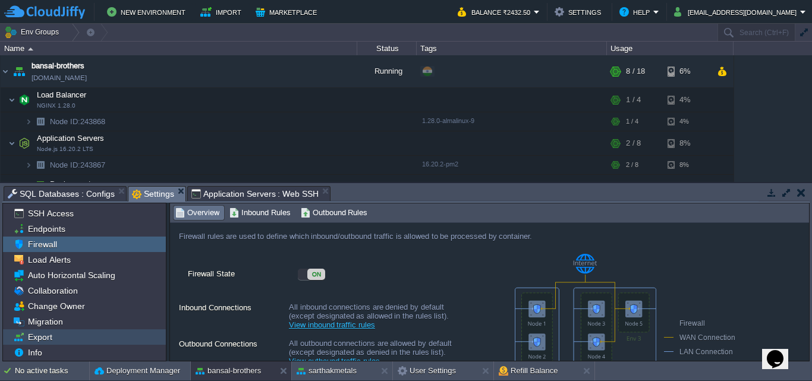
click at [89, 335] on div "Export" at bounding box center [84, 336] width 163 height 15
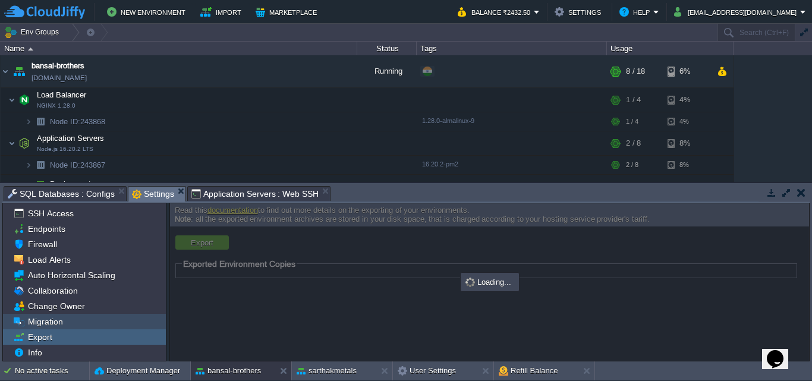
click at [85, 328] on div "Migration" at bounding box center [84, 321] width 163 height 15
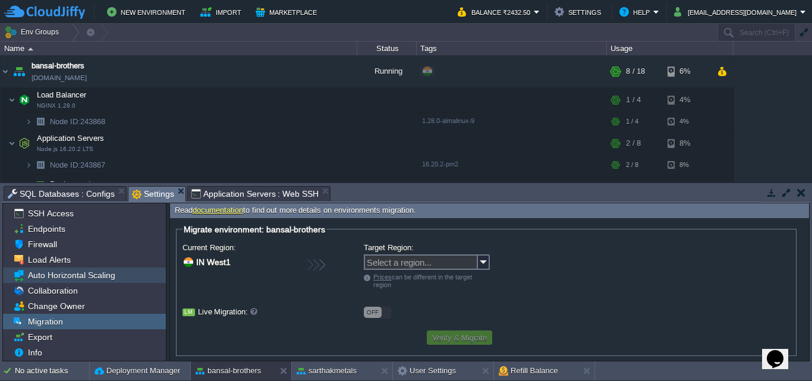
scroll to position [0, 0]
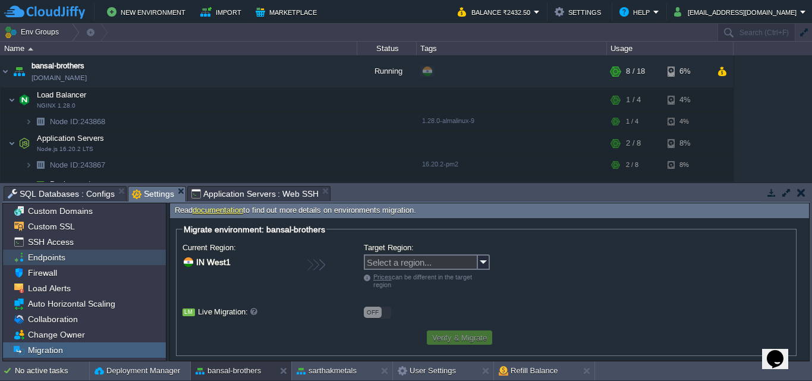
click at [51, 254] on span "Endpoints" at bounding box center [47, 257] width 42 height 11
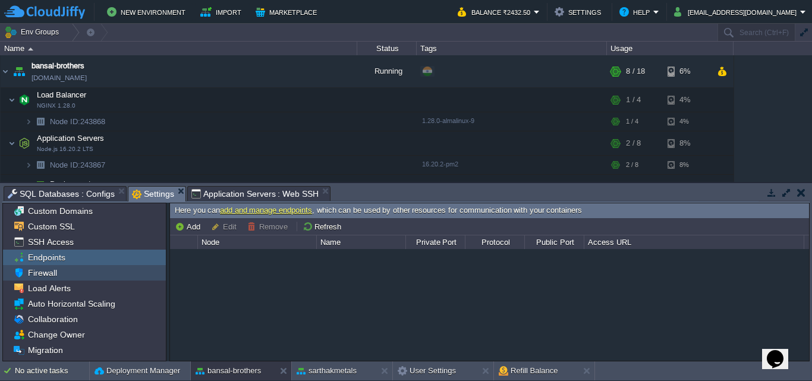
click at [46, 271] on span "Firewall" at bounding box center [42, 273] width 33 height 11
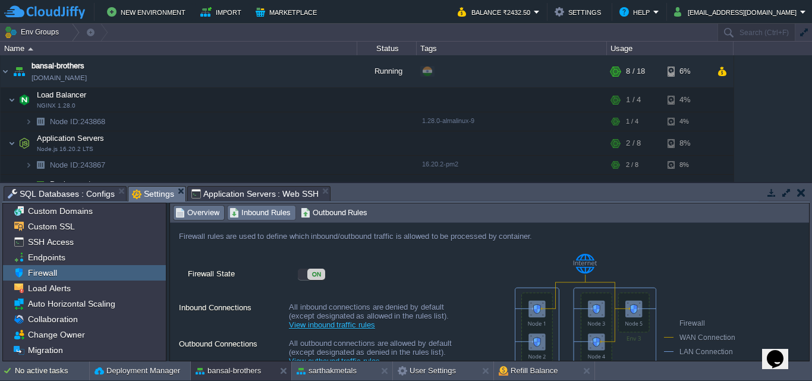
drag, startPoint x: 266, startPoint y: 221, endPoint x: 260, endPoint y: 214, distance: 9.3
click at [260, 214] on span "Inbound Rules" at bounding box center [259, 212] width 61 height 13
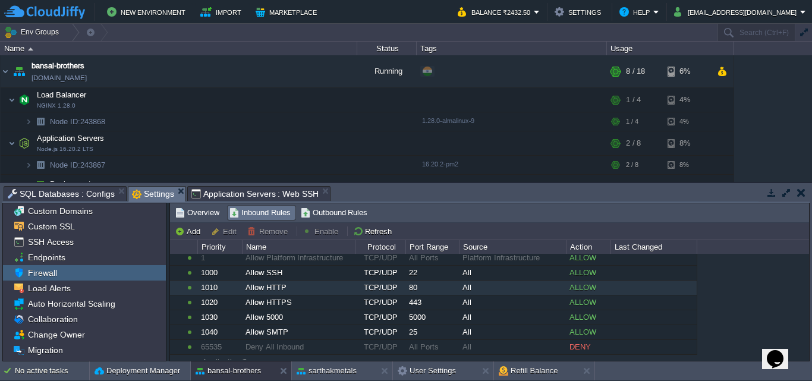
scroll to position [30, 0]
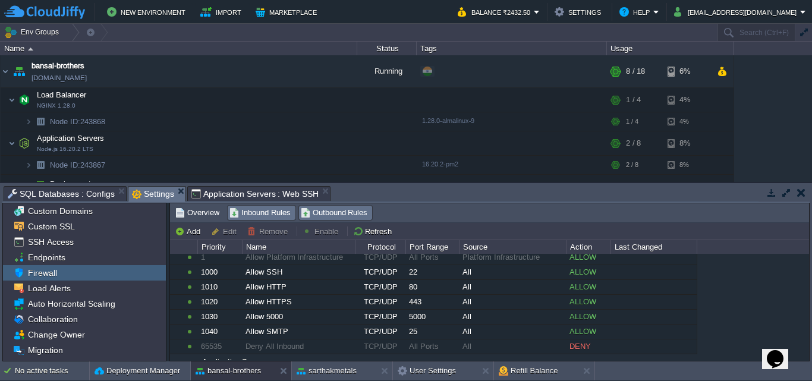
click at [314, 212] on span "Outbound Rules" at bounding box center [334, 212] width 67 height 13
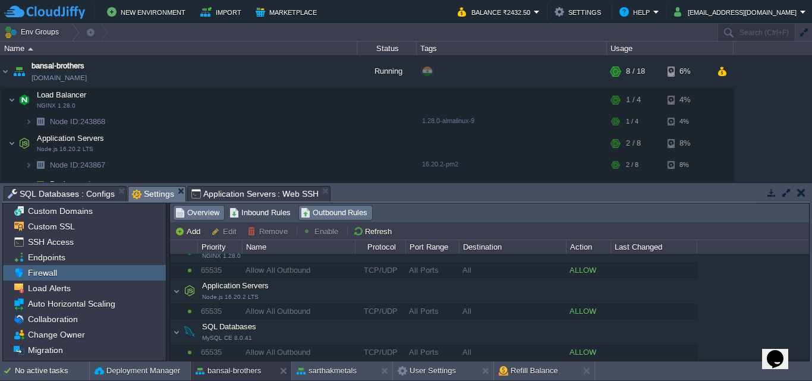
click at [200, 211] on span "Overview" at bounding box center [197, 212] width 44 height 13
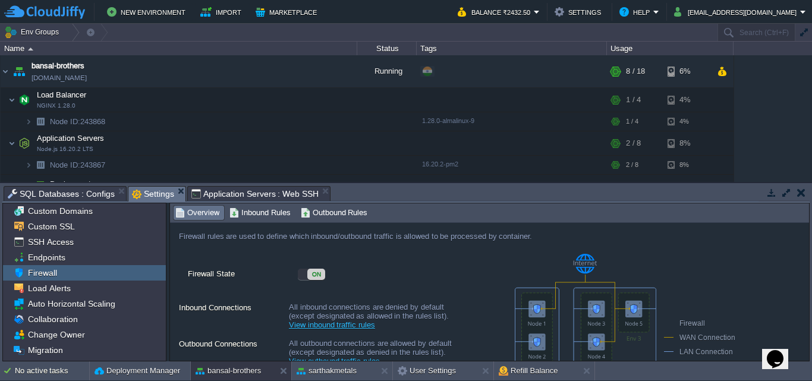
scroll to position [70, 0]
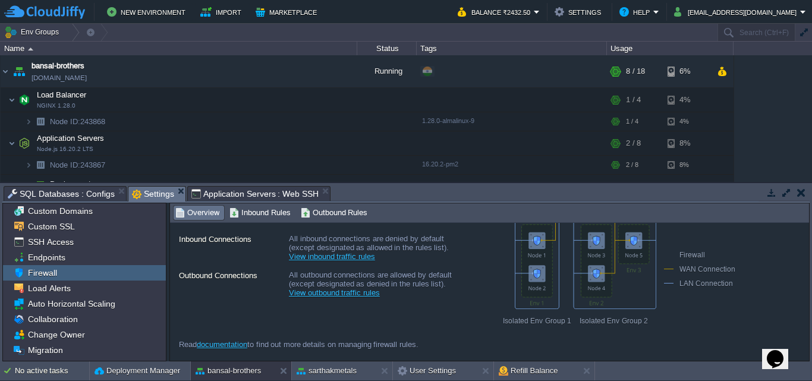
click at [332, 67] on button "button" at bounding box center [327, 71] width 11 height 11
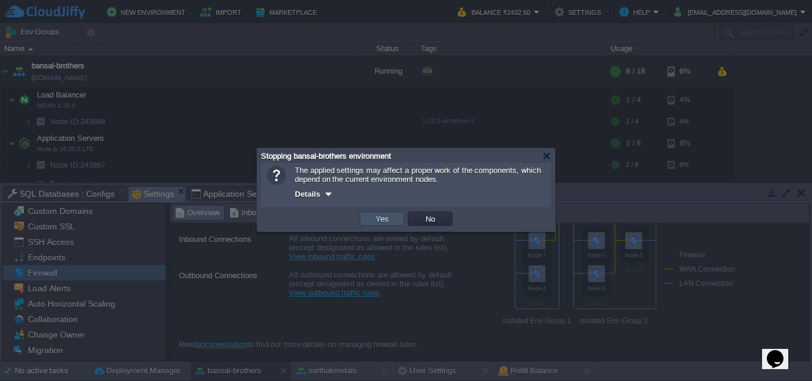
click at [388, 216] on button "Yes" at bounding box center [382, 218] width 20 height 11
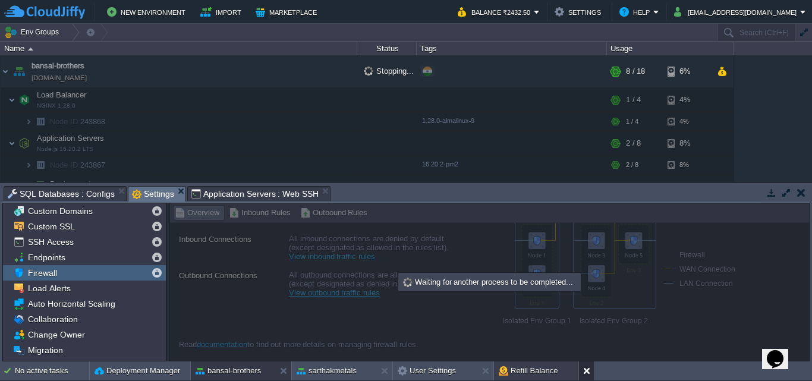
click at [587, 375] on button at bounding box center [589, 371] width 12 height 12
click at [484, 370] on button at bounding box center [488, 371] width 12 height 12
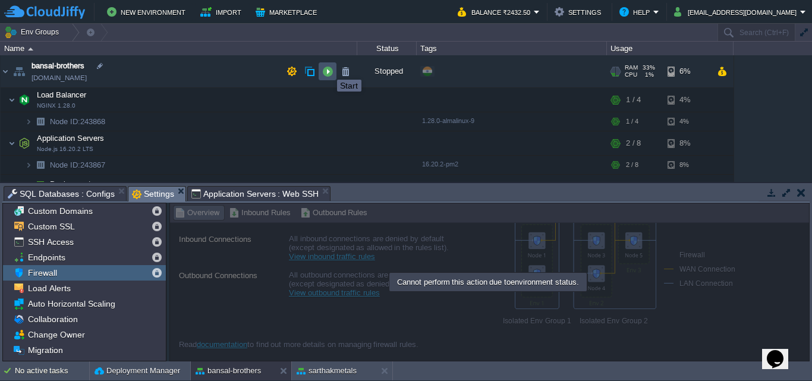
click at [328, 69] on button "button" at bounding box center [327, 71] width 11 height 11
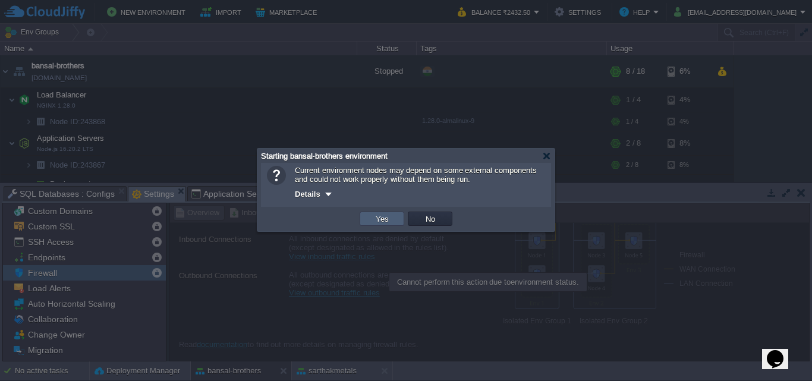
click at [370, 221] on td "Yes" at bounding box center [382, 219] width 45 height 14
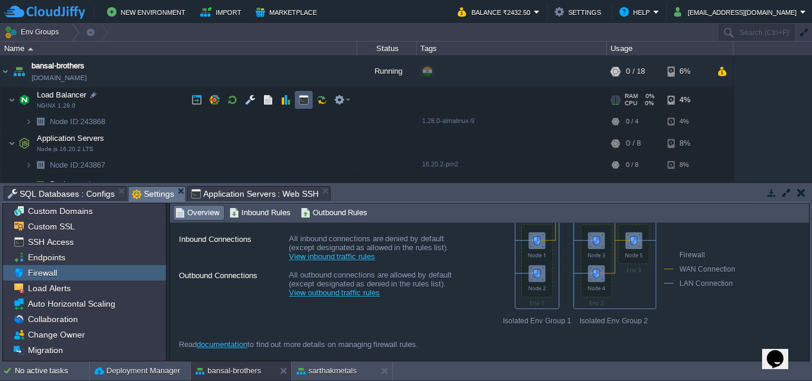
click at [298, 99] on td at bounding box center [304, 100] width 18 height 18
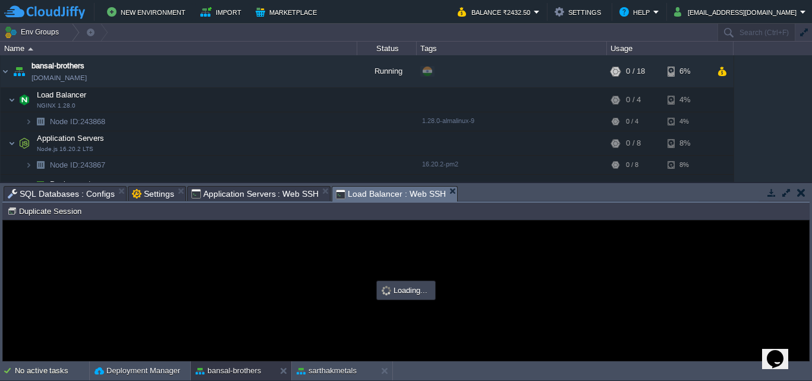
scroll to position [0, 0]
type input "#000000"
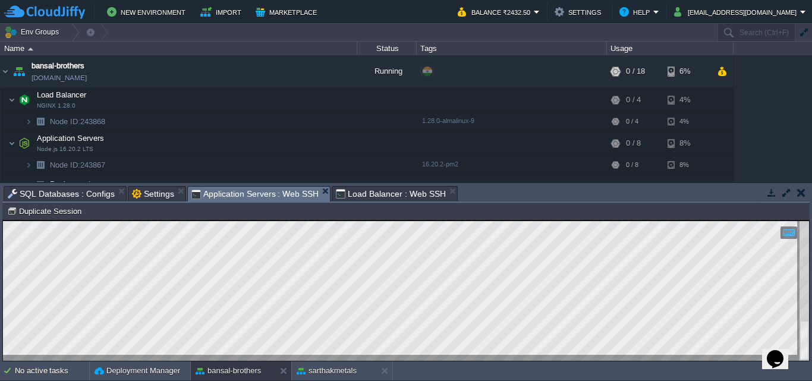
click at [256, 193] on span "Application Servers : Web SSH" at bounding box center [255, 194] width 128 height 15
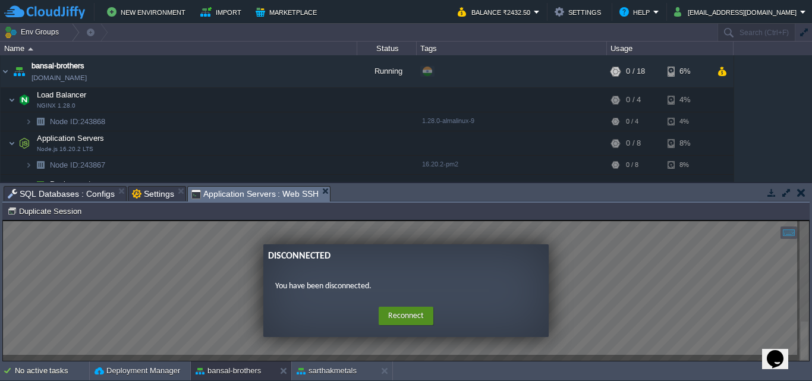
click at [383, 308] on button "Reconnect" at bounding box center [406, 316] width 55 height 19
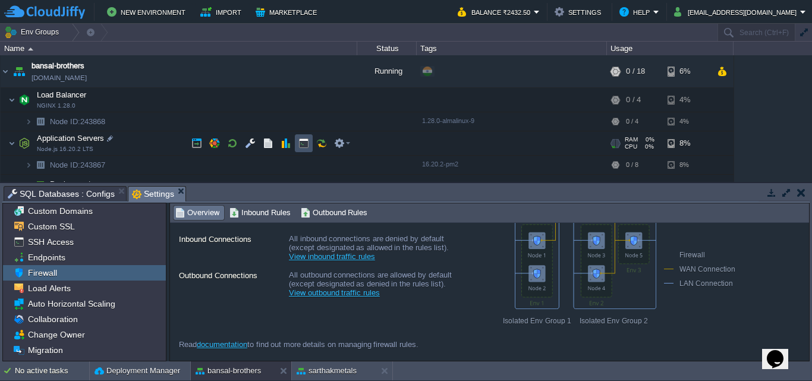
click at [302, 140] on button "button" at bounding box center [303, 143] width 11 height 11
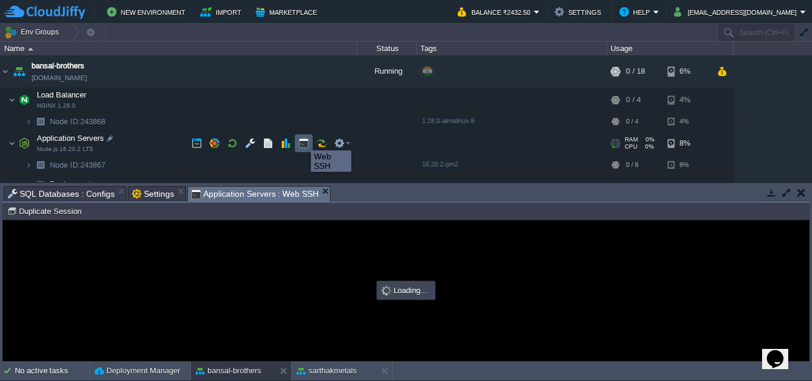
type input "#000000"
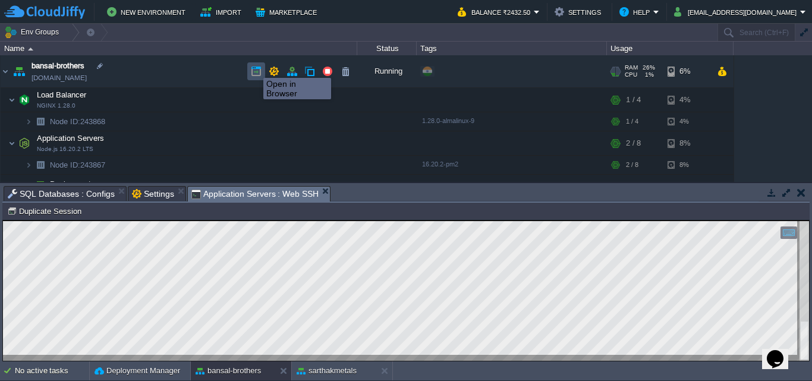
click at [254, 67] on button "button" at bounding box center [256, 71] width 11 height 11
click at [5, 72] on img at bounding box center [6, 71] width 10 height 32
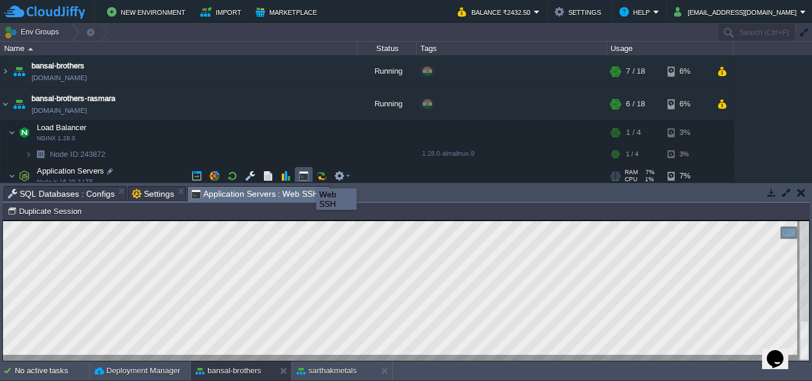
click at [307, 178] on button "button" at bounding box center [303, 176] width 11 height 11
